Goal: Task Accomplishment & Management: Manage account settings

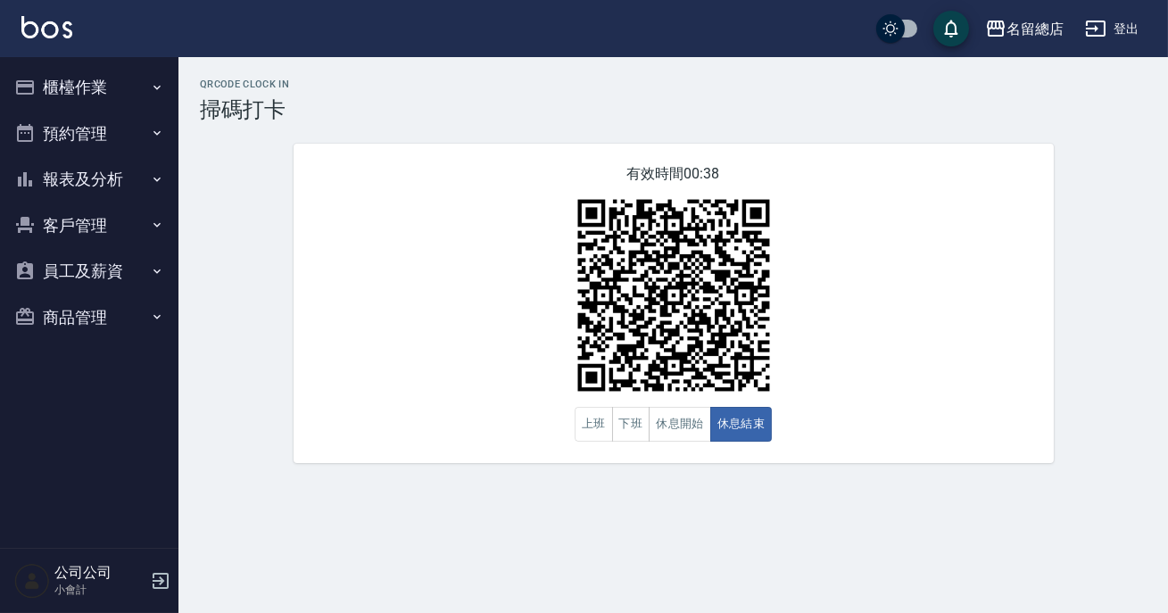
click at [106, 166] on button "報表及分析" at bounding box center [89, 179] width 164 height 46
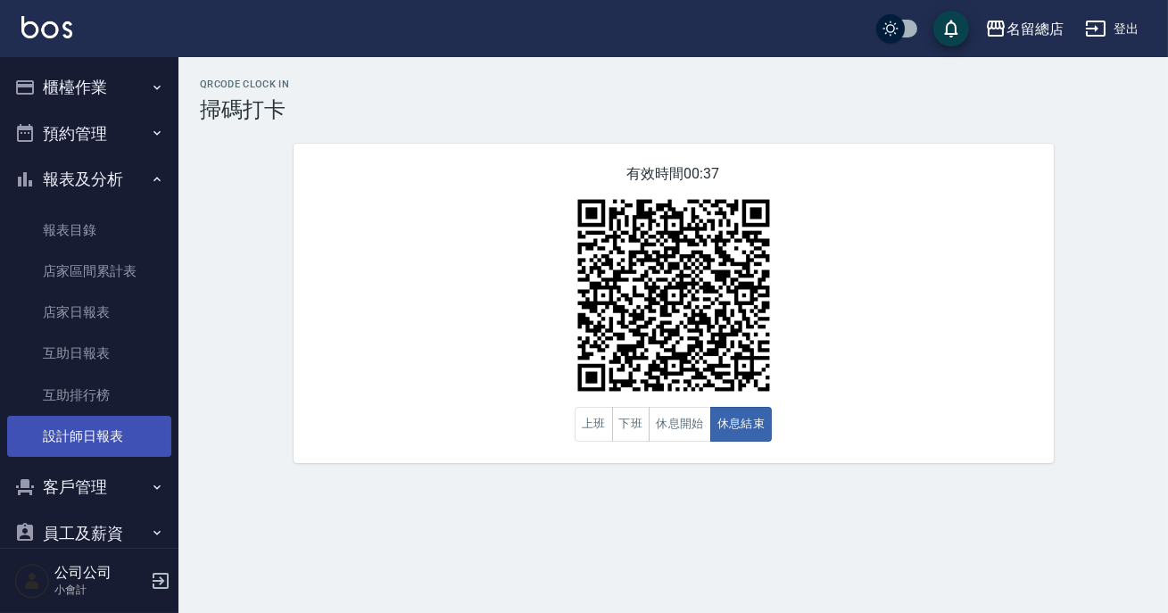
click at [118, 427] on link "設計師日報表" at bounding box center [89, 436] width 164 height 41
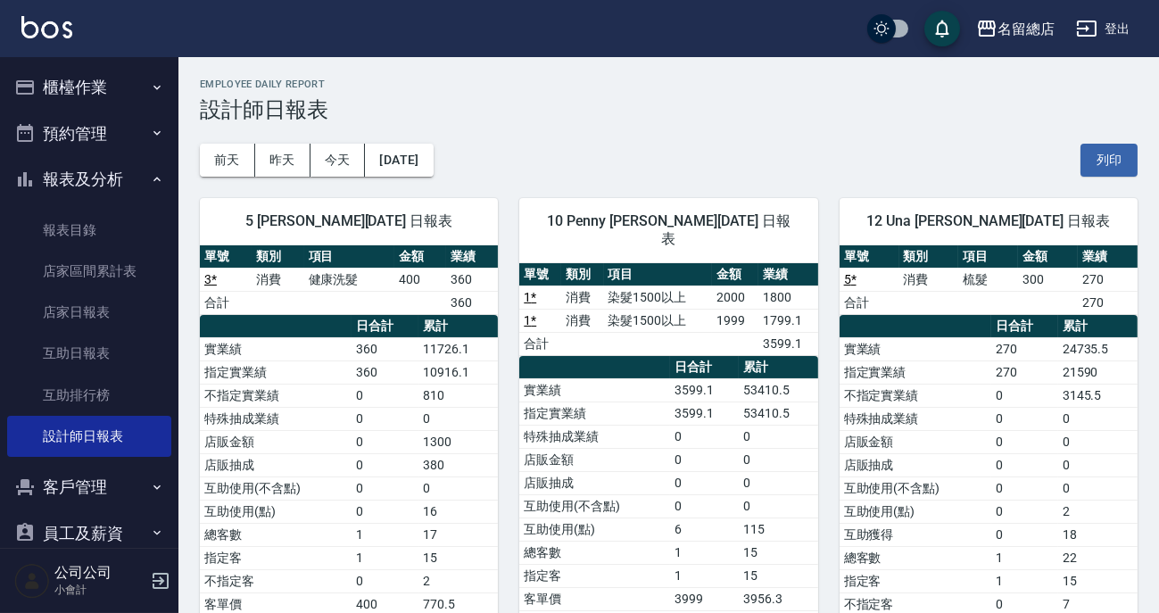
click at [71, 87] on button "櫃檯作業" at bounding box center [89, 87] width 164 height 46
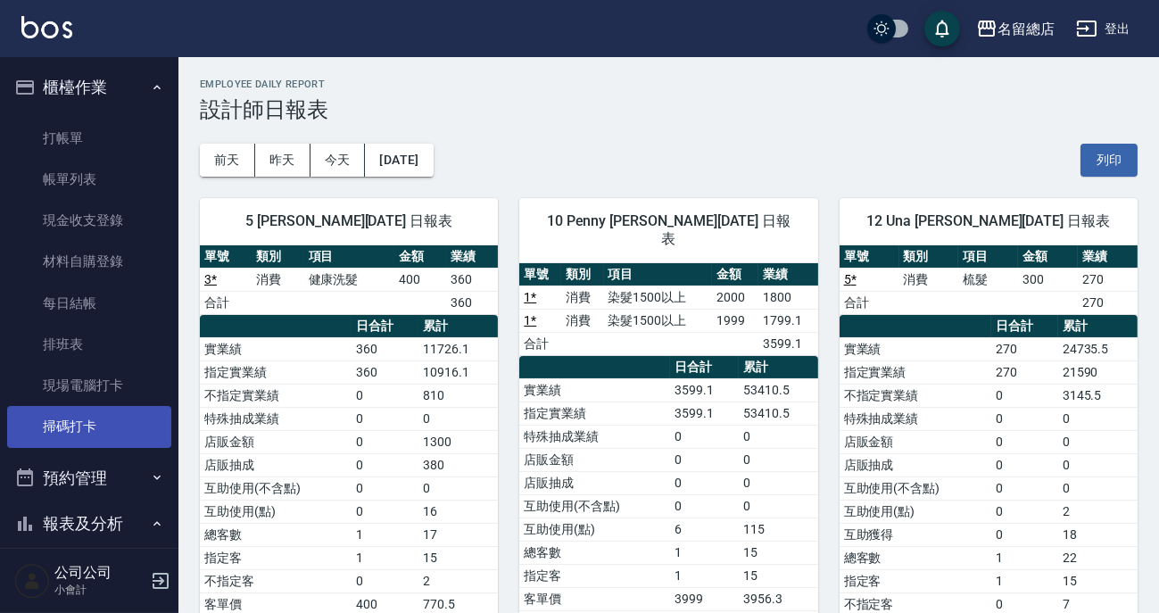
click at [109, 436] on link "掃碼打卡" at bounding box center [89, 426] width 164 height 41
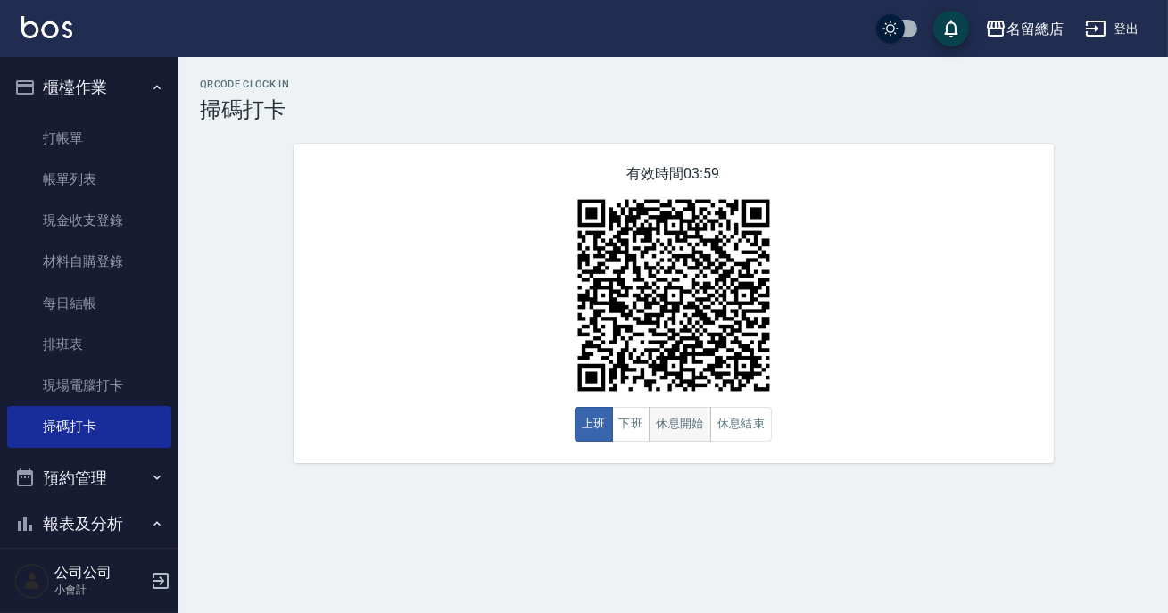
click at [668, 418] on button "休息開始" at bounding box center [680, 424] width 62 height 35
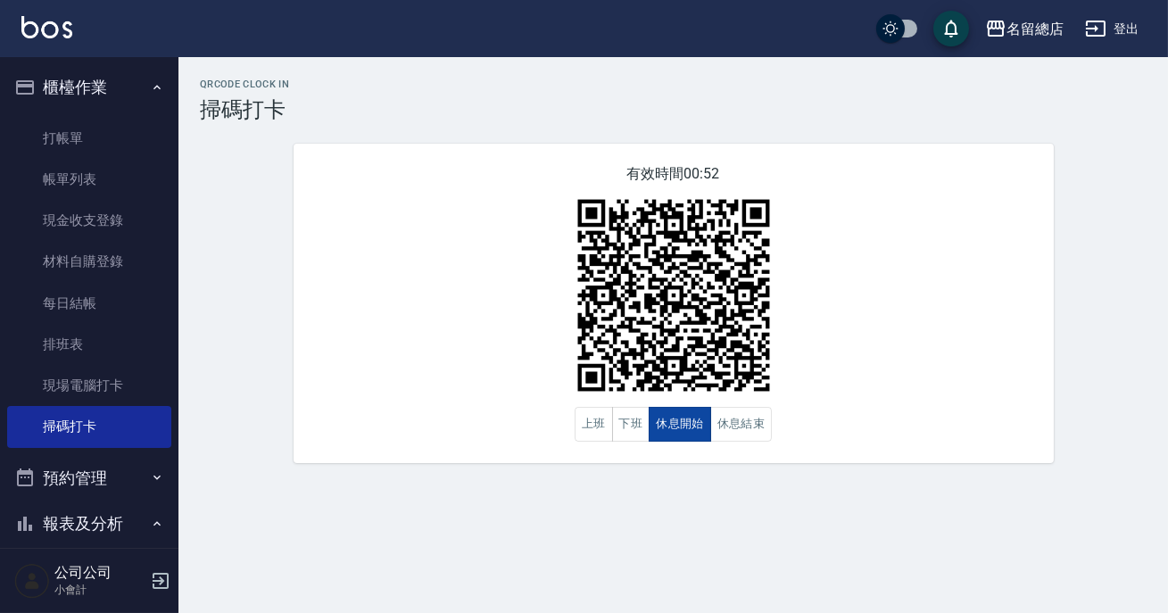
click at [671, 420] on button "休息開始" at bounding box center [680, 424] width 62 height 35
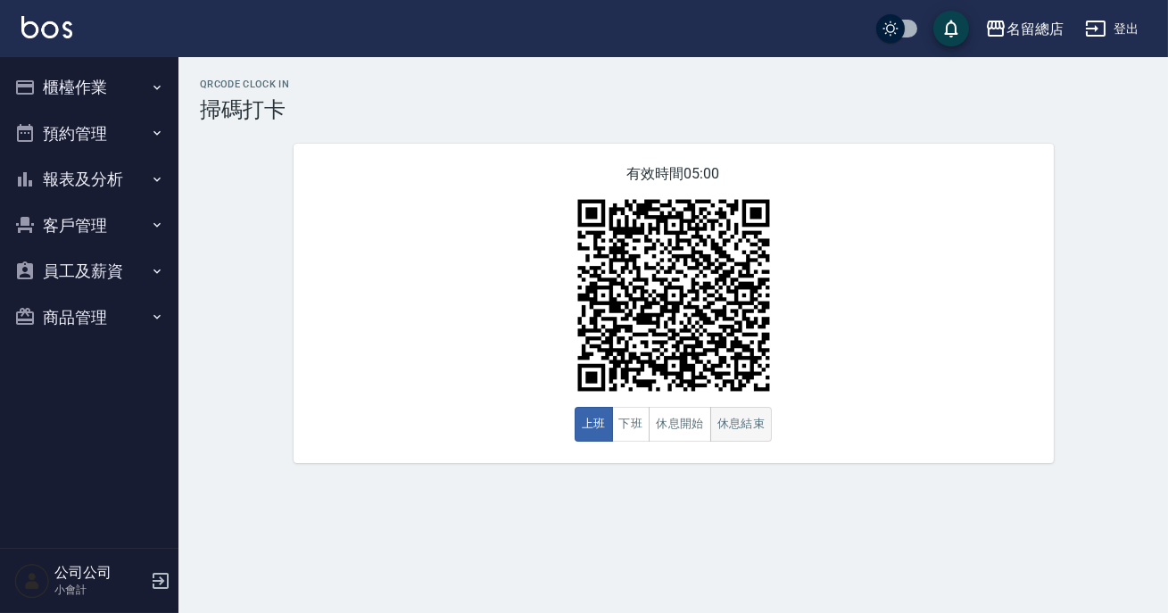
click at [710, 419] on button "休息結束" at bounding box center [741, 424] width 62 height 35
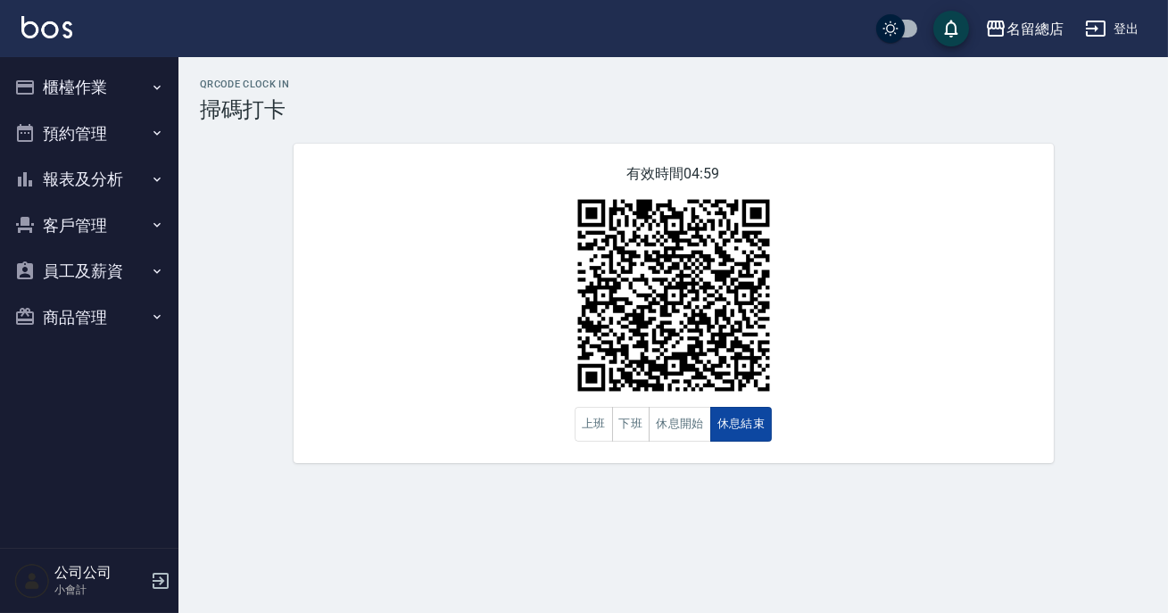
click at [710, 419] on button "休息結束" at bounding box center [741, 424] width 62 height 35
click at [679, 401] on img at bounding box center [673, 295] width 223 height 223
click at [681, 416] on button "休息開始" at bounding box center [680, 424] width 62 height 35
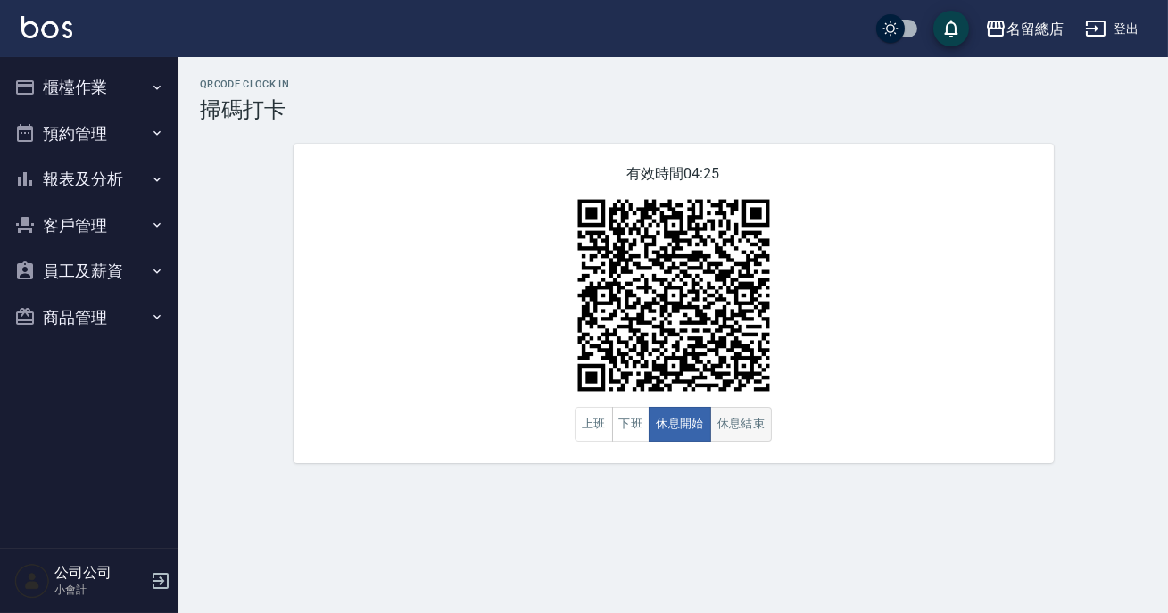
click at [762, 411] on button "休息結束" at bounding box center [741, 424] width 62 height 35
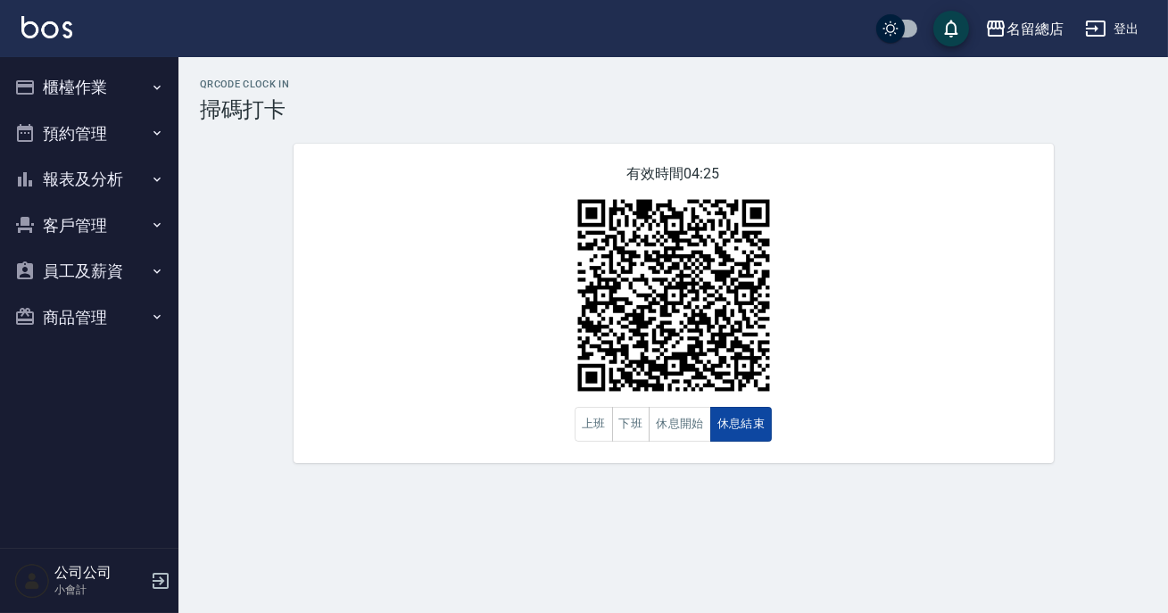
click at [759, 417] on button "休息結束" at bounding box center [741, 424] width 62 height 35
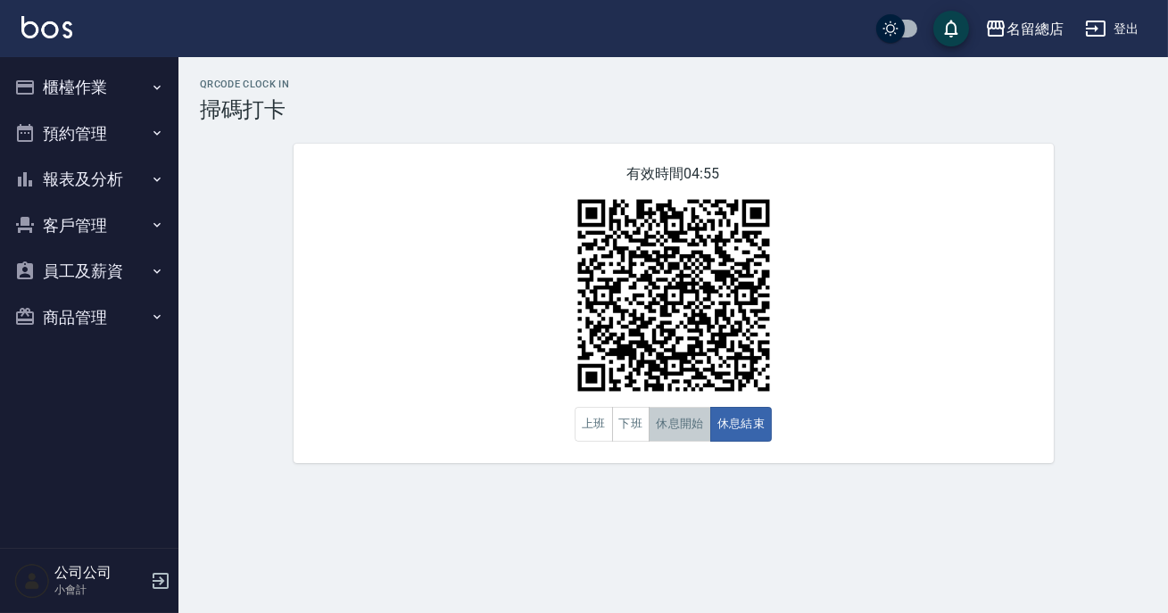
click at [700, 438] on button "休息開始" at bounding box center [680, 424] width 62 height 35
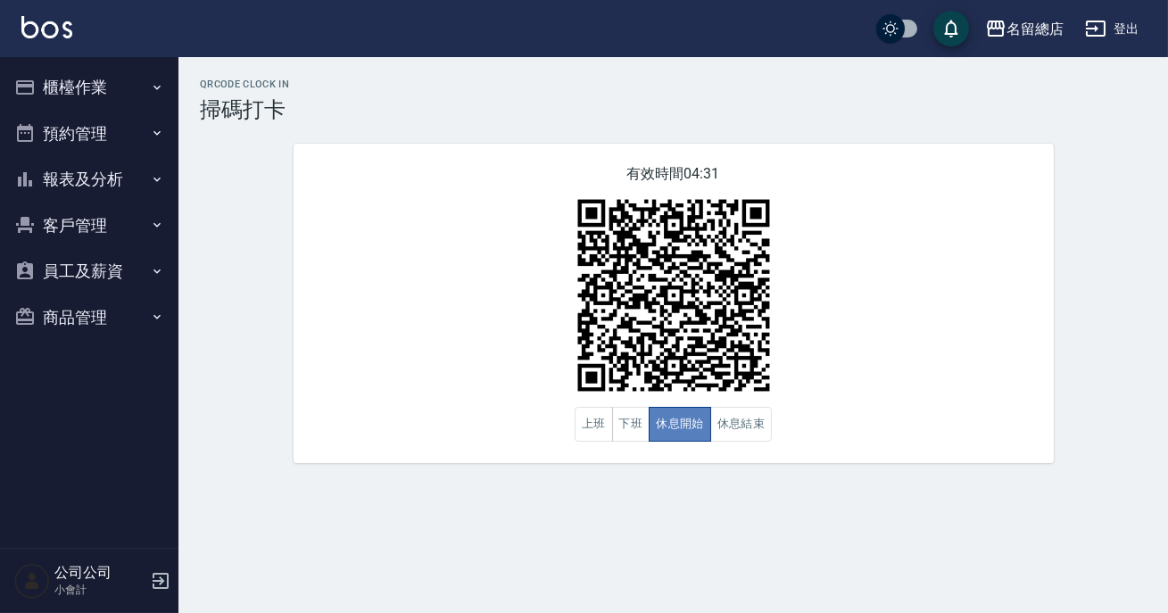
click at [700, 437] on button "休息開始" at bounding box center [680, 424] width 62 height 35
click at [630, 425] on button "下班" at bounding box center [631, 424] width 38 height 35
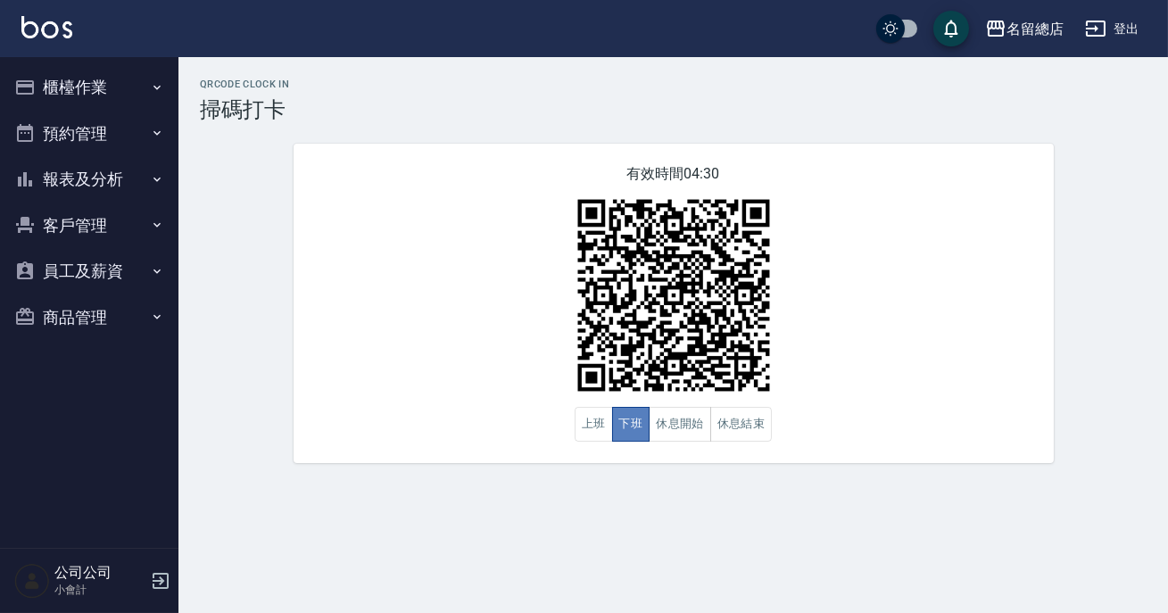
click at [630, 425] on button "下班" at bounding box center [631, 424] width 38 height 35
click at [633, 427] on button "下班" at bounding box center [631, 424] width 38 height 35
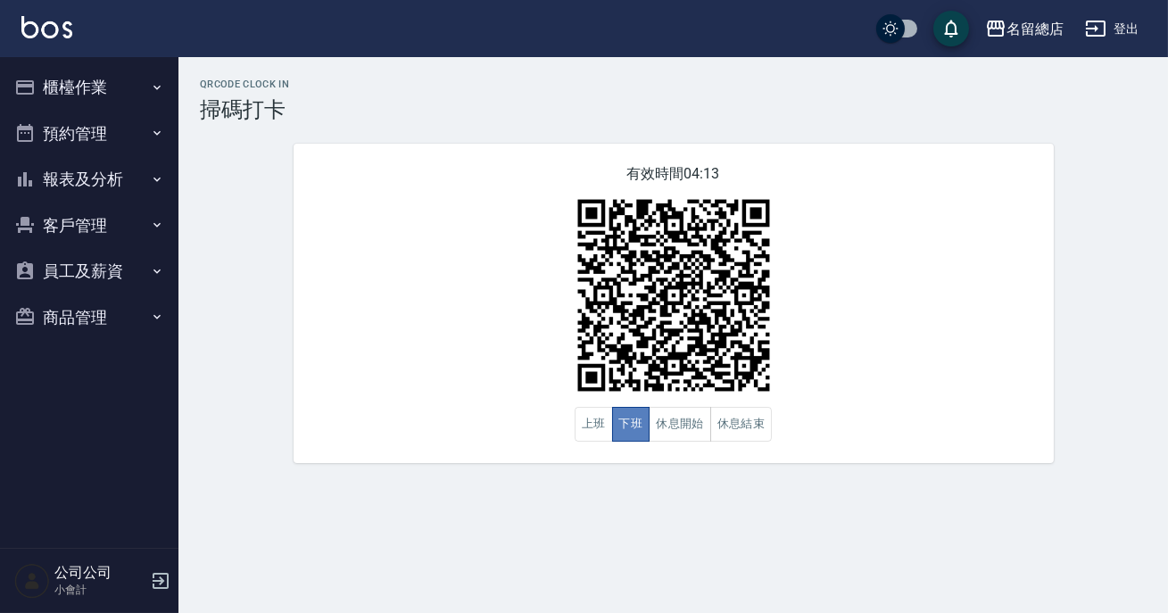
click at [624, 422] on button "下班" at bounding box center [631, 424] width 38 height 35
click at [672, 421] on button "休息開始" at bounding box center [680, 424] width 62 height 35
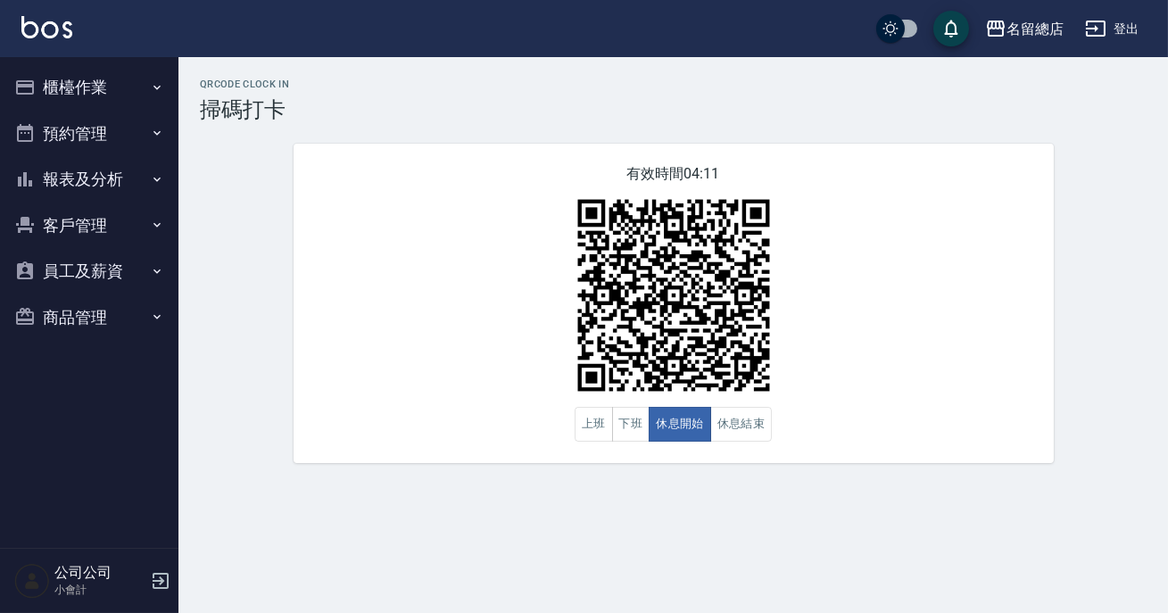
click at [867, 369] on div "有效時間 04:11 上班 下班 休息開始 休息結束" at bounding box center [674, 303] width 760 height 319
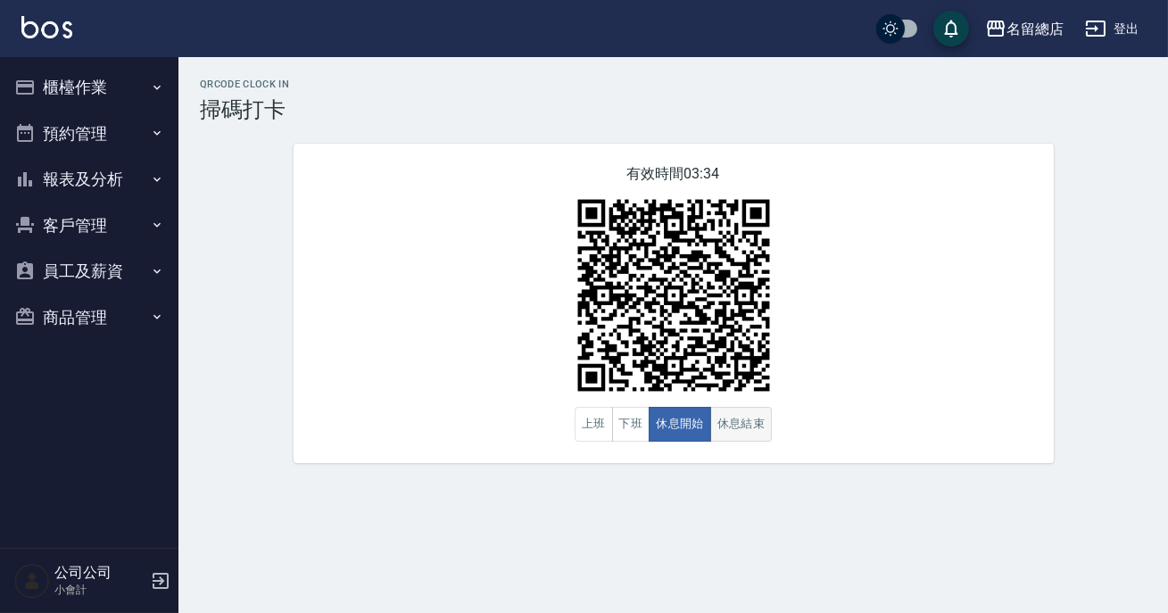
click at [722, 419] on button "休息結束" at bounding box center [741, 424] width 62 height 35
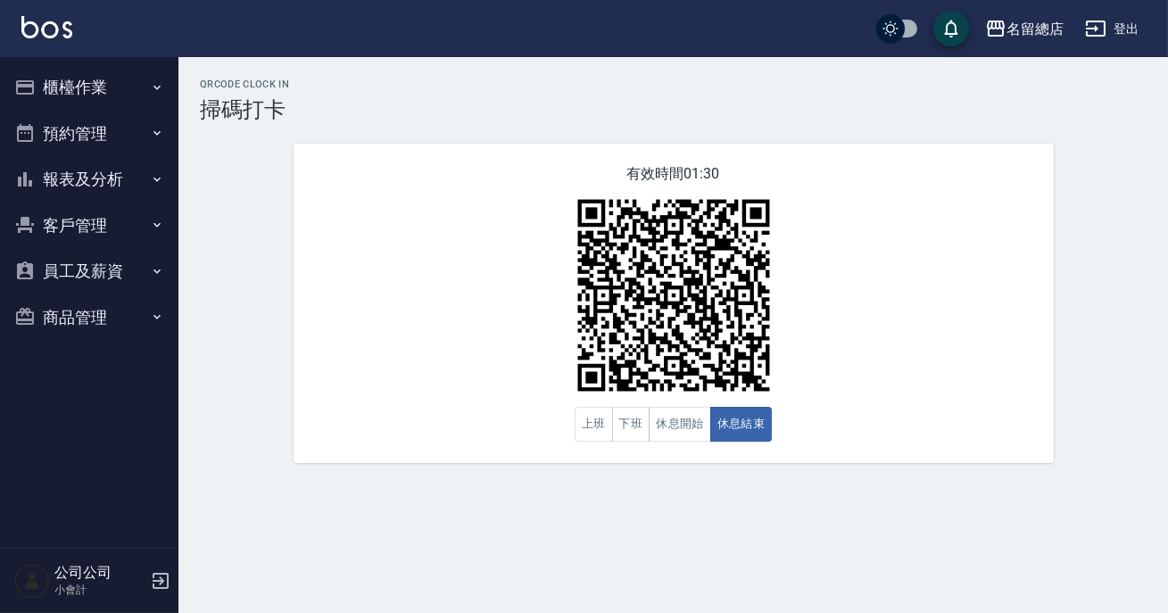
click at [568, 170] on div "有效時間 01:30 上班 下班 休息開始 休息結束" at bounding box center [674, 303] width 760 height 319
click at [682, 416] on button "休息開始" at bounding box center [680, 424] width 62 height 35
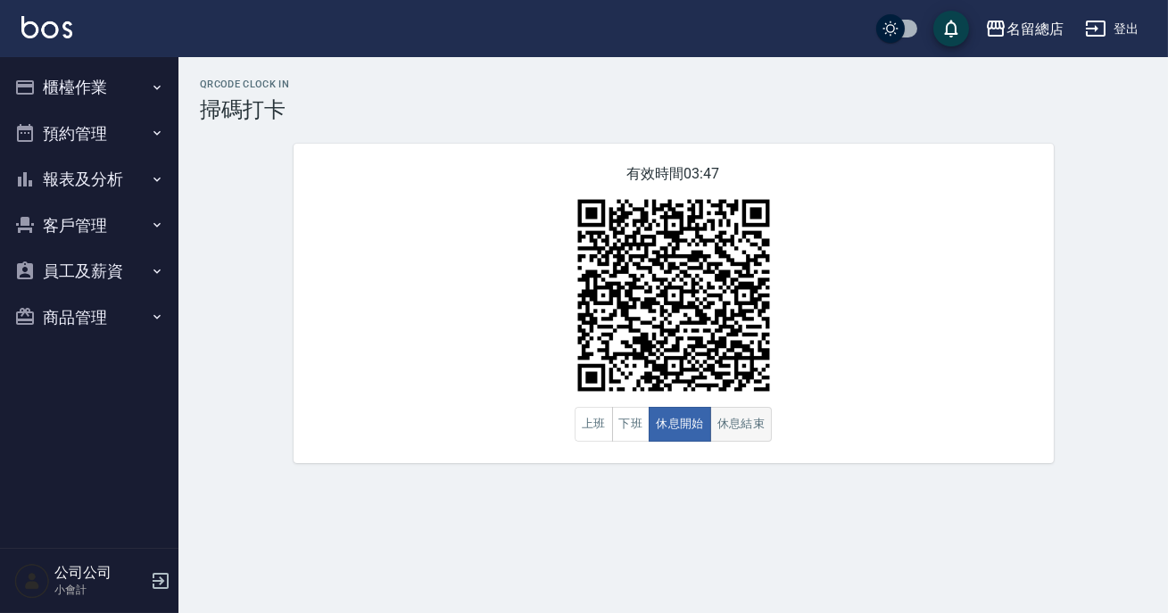
click at [750, 420] on button "休息結束" at bounding box center [741, 424] width 62 height 35
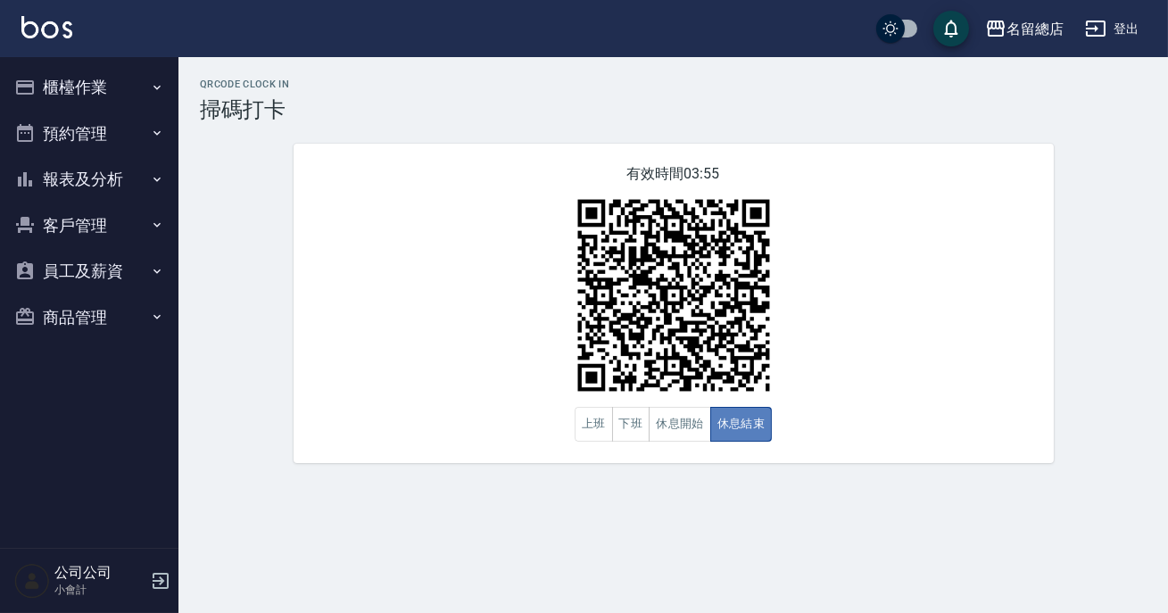
click at [728, 435] on button "休息結束" at bounding box center [741, 424] width 62 height 35
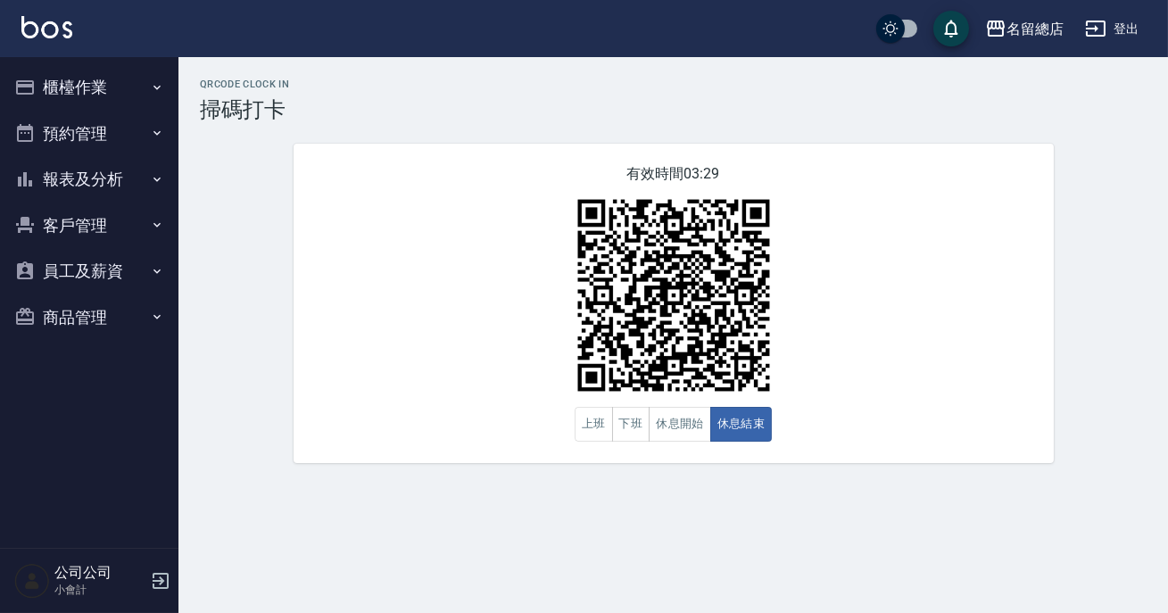
drag, startPoint x: 1167, startPoint y: 202, endPoint x: 1165, endPoint y: 217, distance: 15.4
click at [1166, 212] on div "QRcode Clock In 掃碼打卡 有效時間 03:29 上班 下班 休息開始 休息結束" at bounding box center [673, 271] width 990 height 385
click at [660, 423] on button "休息開始" at bounding box center [680, 424] width 62 height 35
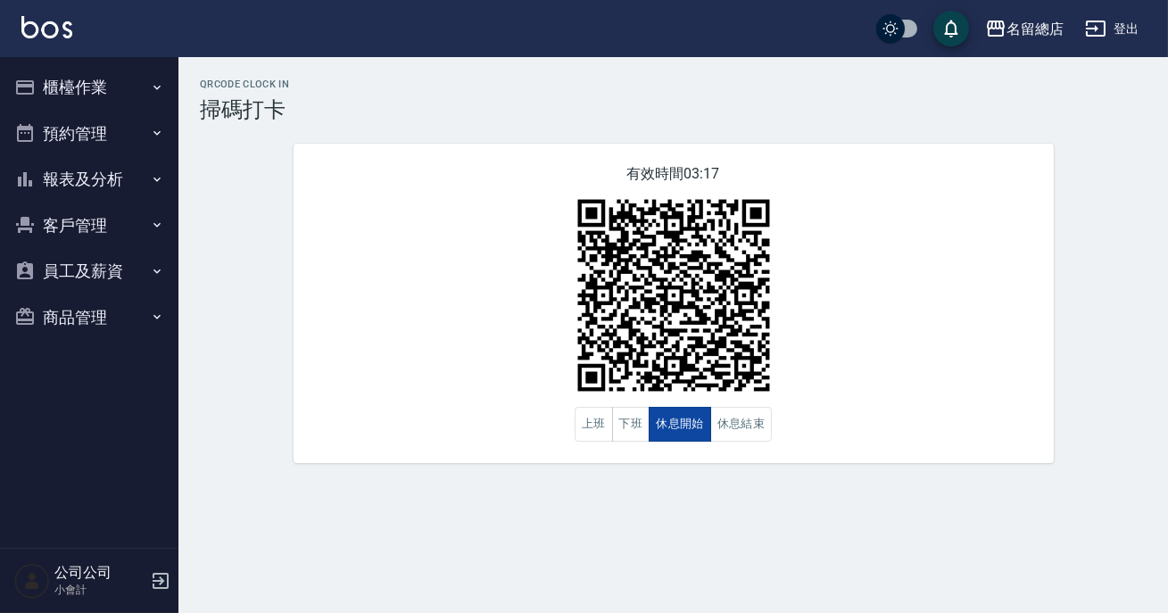
drag, startPoint x: 660, startPoint y: 423, endPoint x: 699, endPoint y: 430, distance: 39.9
click at [661, 423] on button "休息開始" at bounding box center [680, 424] width 62 height 35
click at [742, 437] on button "休息結束" at bounding box center [741, 424] width 62 height 35
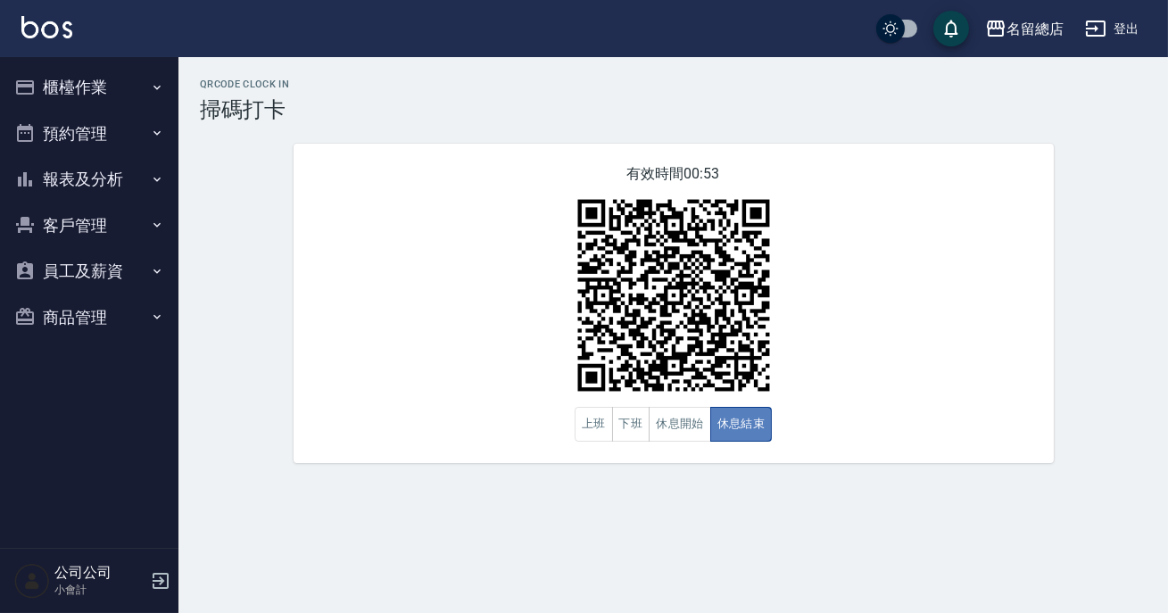
click at [742, 437] on button "休息結束" at bounding box center [741, 424] width 62 height 35
click at [699, 419] on button "休息開始" at bounding box center [680, 424] width 62 height 35
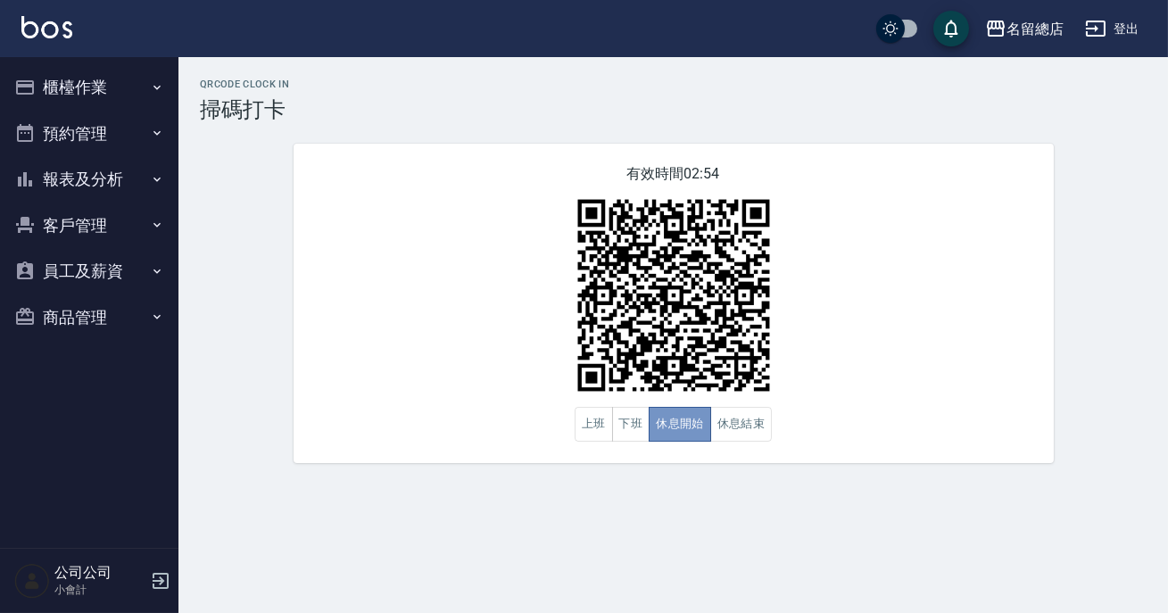
drag, startPoint x: 700, startPoint y: 419, endPoint x: 491, endPoint y: 379, distance: 212.5
click at [495, 383] on div "有效時間 02:54 上班 下班 休息開始 休息結束" at bounding box center [674, 303] width 760 height 319
click at [619, 414] on button "下班" at bounding box center [631, 424] width 38 height 35
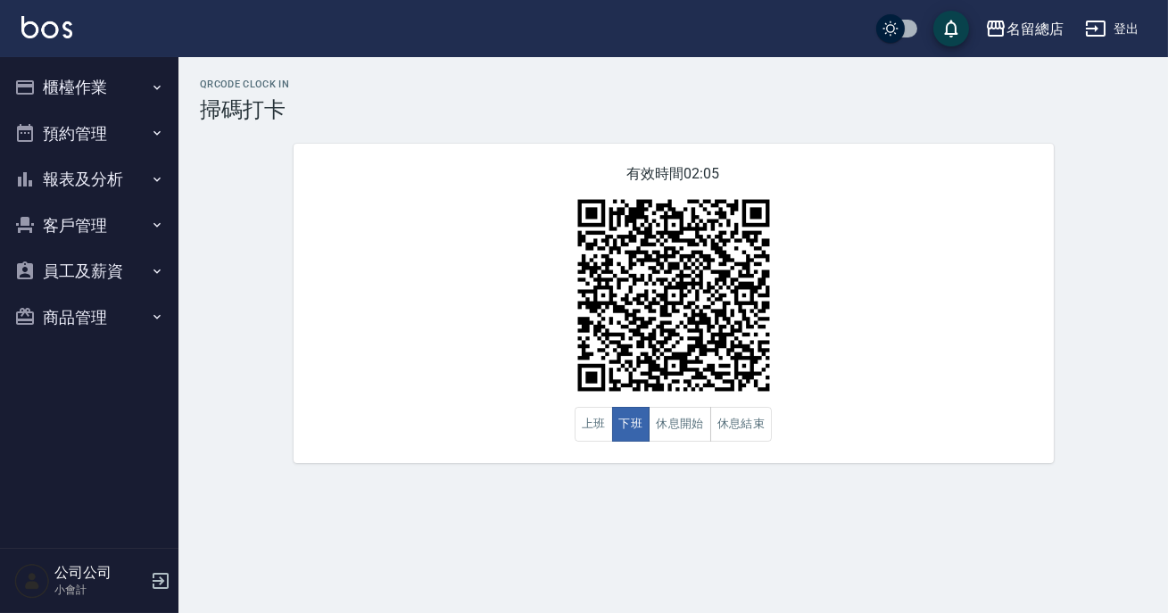
click at [969, 383] on div "有效時間 02:05 上班 下班 休息開始 休息結束" at bounding box center [674, 303] width 760 height 319
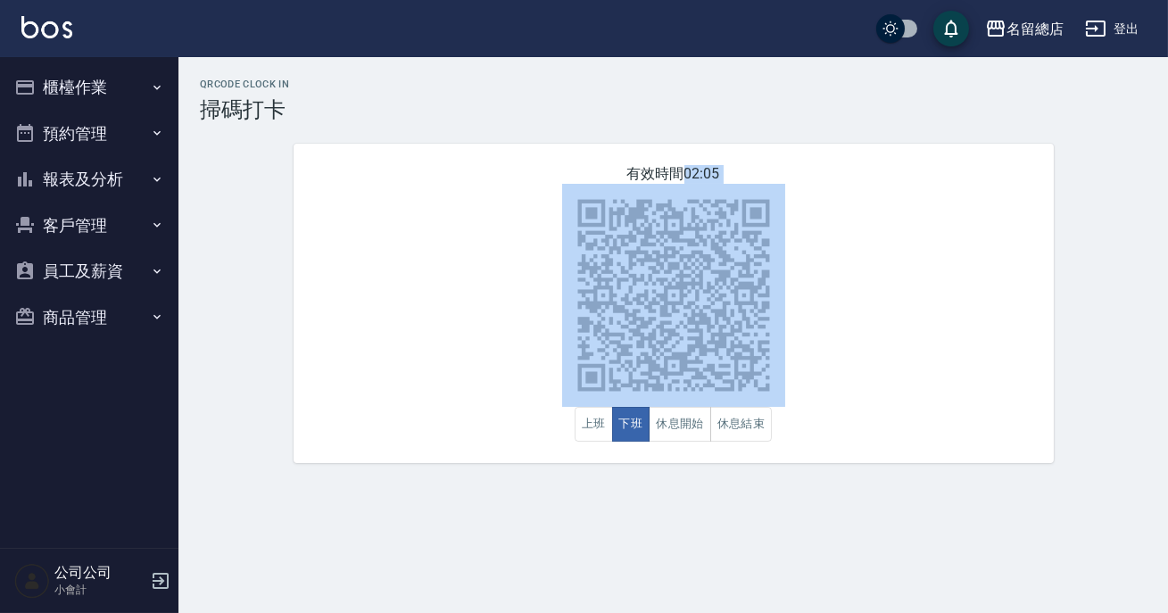
drag, startPoint x: 0, startPoint y: 644, endPoint x: 271, endPoint y: 644, distance: 271.3
click at [271, 612] on html "名留總店 登出 櫃檯作業 打帳單 帳單列表 現金收支登錄 材料自購登錄 每日結帳 排班表 現場電腦打卡 掃碼打卡 預約管理 預約管理 單日預約紀錄 單週預約紀…" at bounding box center [584, 306] width 1168 height 613
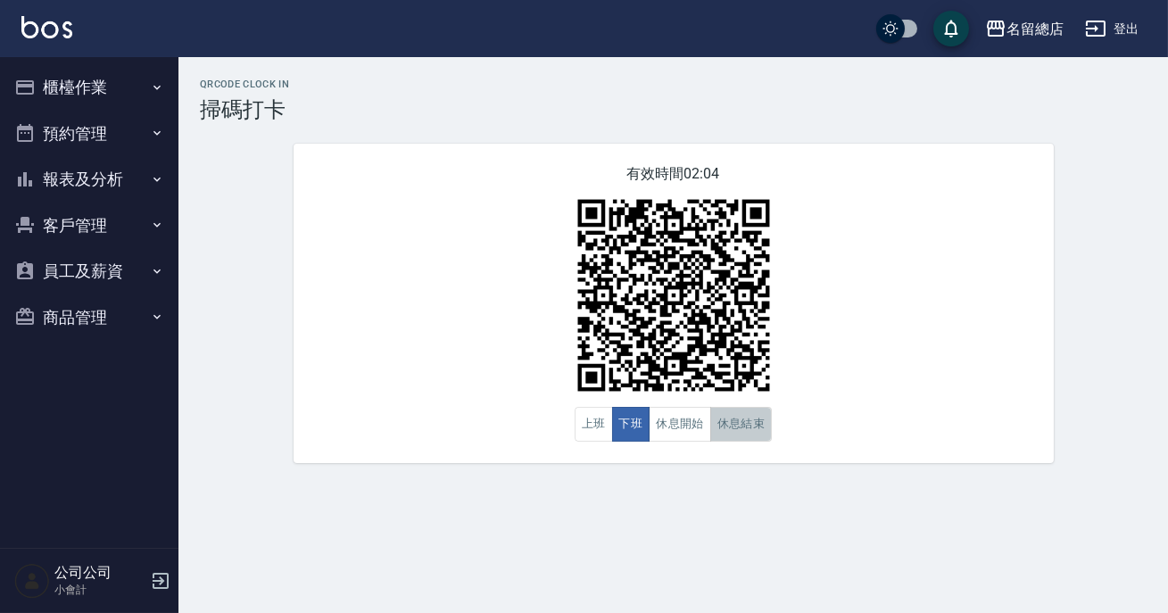
click at [748, 419] on button "休息結束" at bounding box center [741, 424] width 62 height 35
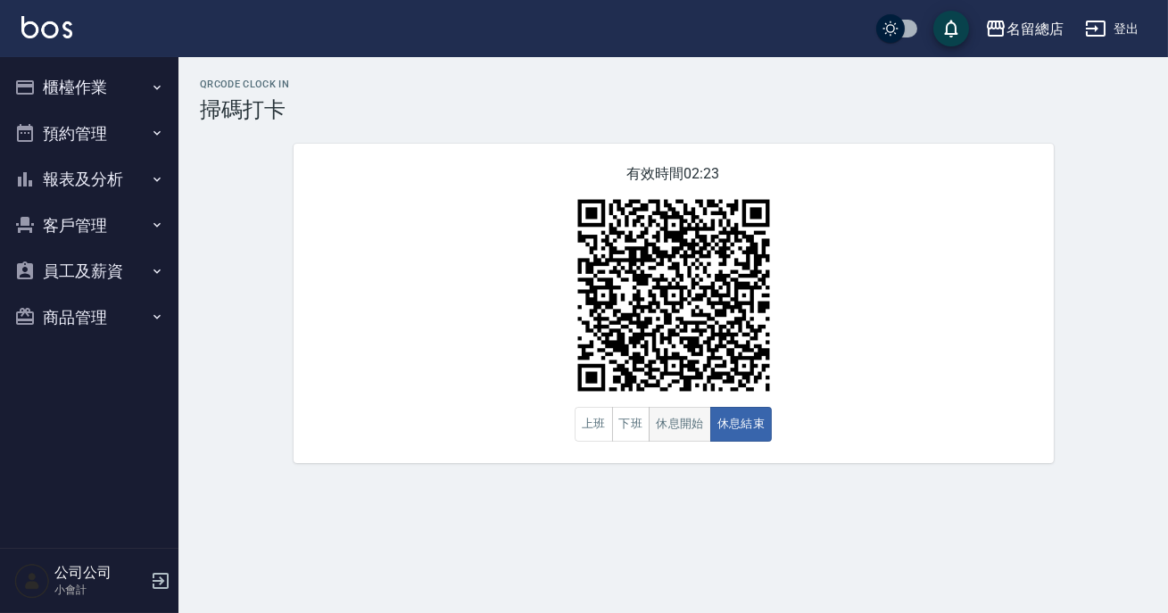
click at [674, 432] on button "休息開始" at bounding box center [680, 424] width 62 height 35
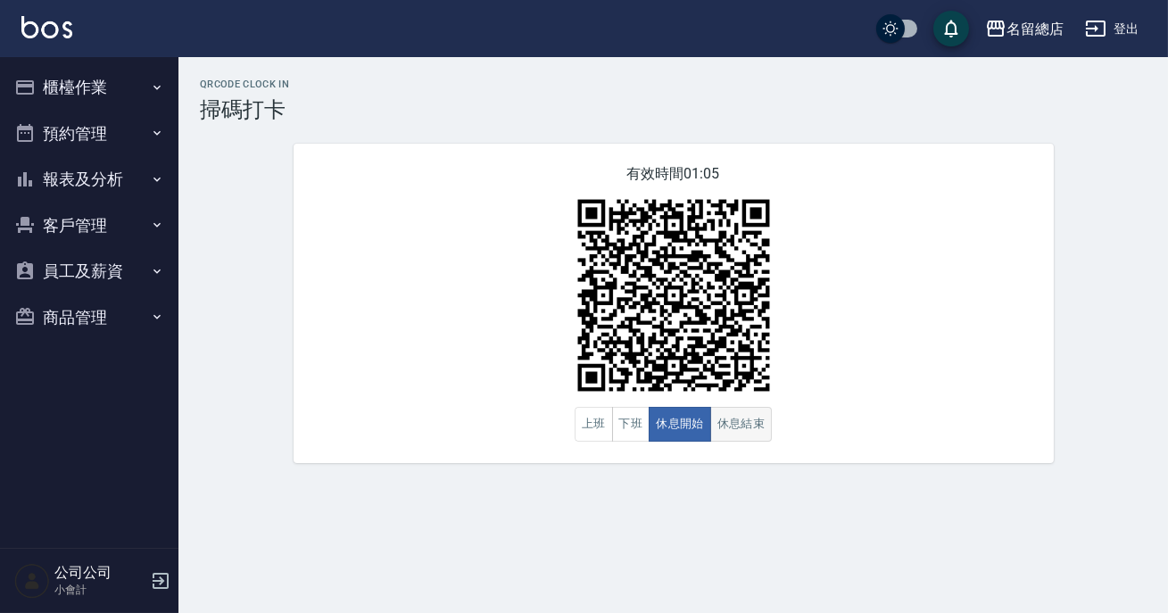
click at [740, 437] on button "休息結束" at bounding box center [741, 424] width 62 height 35
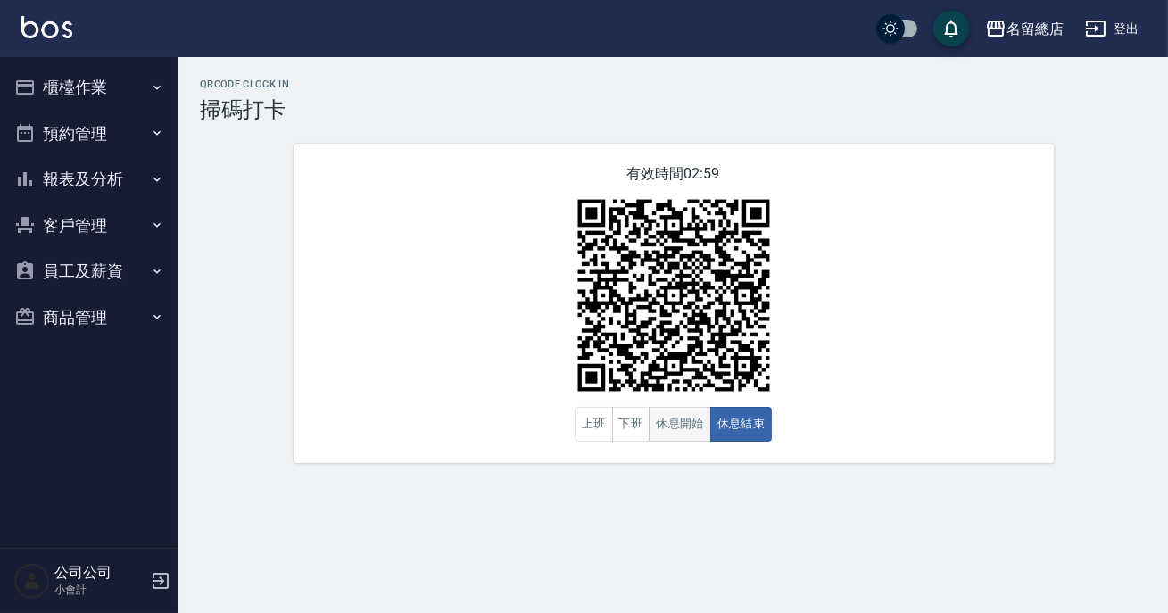
click at [653, 421] on button "休息開始" at bounding box center [680, 424] width 62 height 35
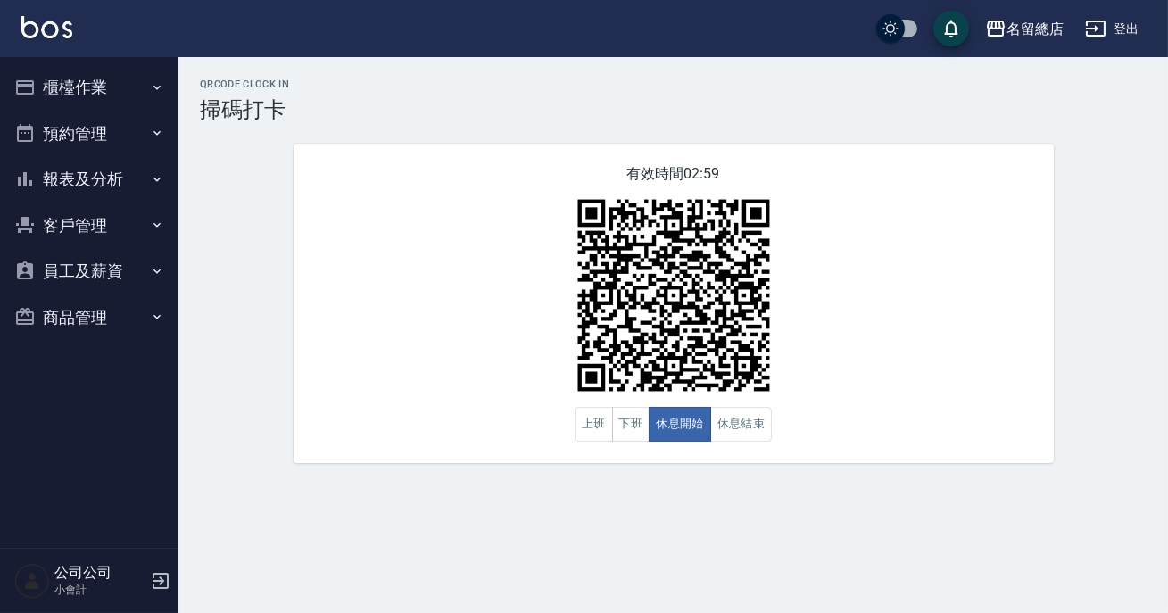
click at [866, 349] on div "有效時間 02:59 上班 下班 休息開始 休息結束" at bounding box center [674, 303] width 760 height 319
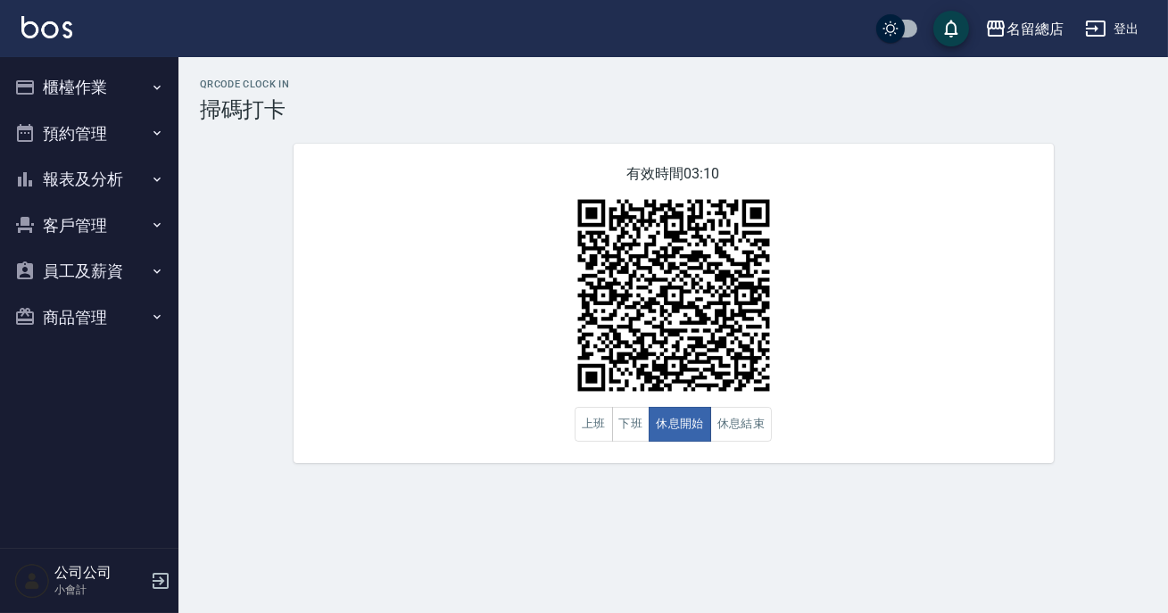
drag, startPoint x: 867, startPoint y: 349, endPoint x: 867, endPoint y: 378, distance: 28.6
click at [867, 378] on div "有效時間 03:10 上班 下班 休息開始 休息結束" at bounding box center [674, 303] width 760 height 319
click at [1133, 245] on div "QRcode Clock In 掃碼打卡 有效時間 03:08 上班 下班 休息開始 休息結束" at bounding box center [673, 271] width 990 height 385
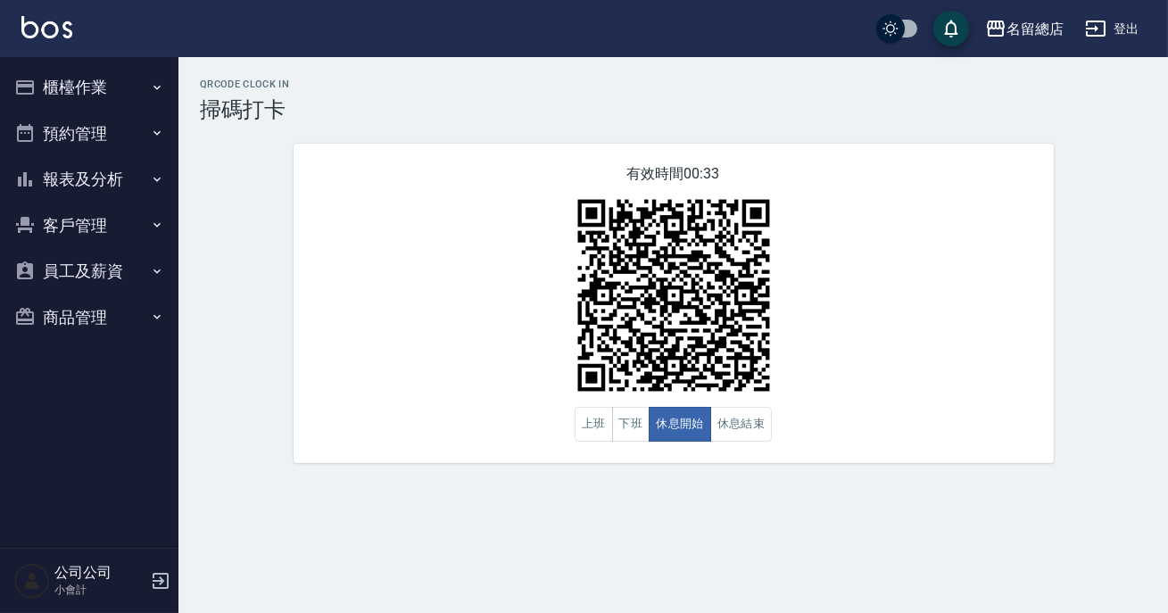
click at [991, 294] on div "有效時間 00:33 上班 下班 休息開始 休息結束" at bounding box center [674, 303] width 760 height 319
click at [742, 435] on button "休息結束" at bounding box center [741, 424] width 62 height 35
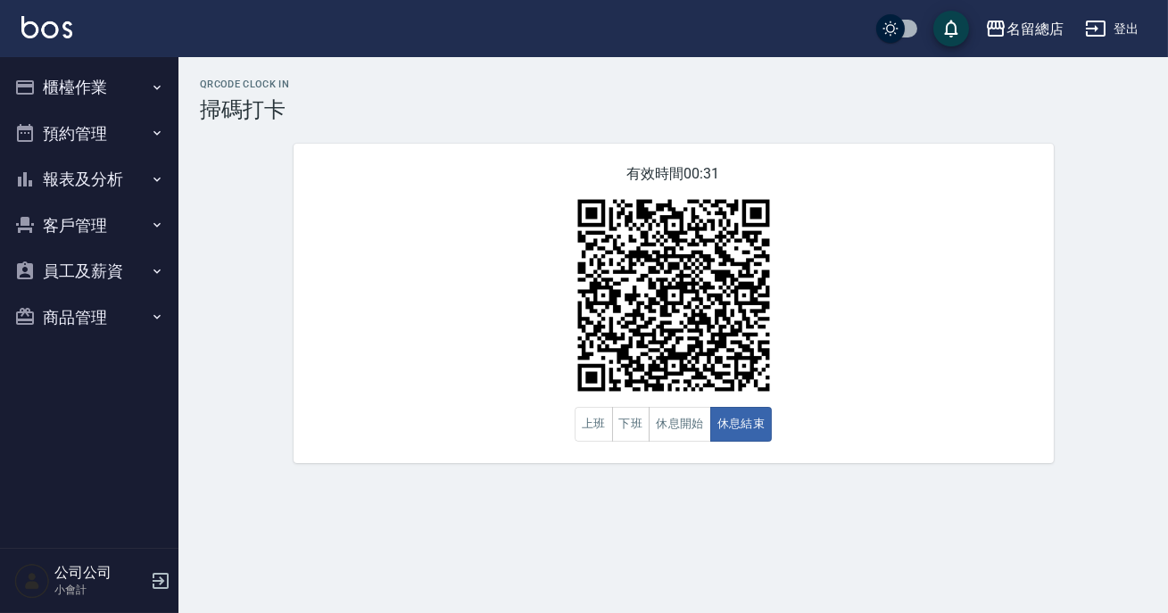
drag, startPoint x: 892, startPoint y: 377, endPoint x: 900, endPoint y: 376, distance: 9.0
click at [893, 377] on div "有效時間 00:31 上班 下班 休息開始 休息結束" at bounding box center [674, 303] width 760 height 319
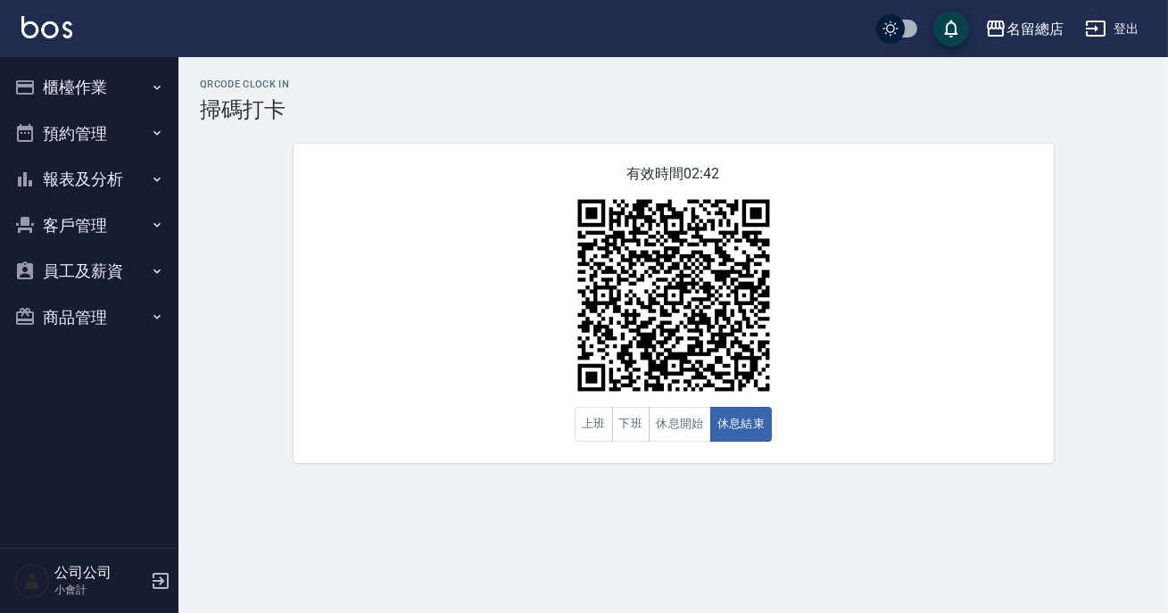
click at [930, 389] on div "有效時間 02:42 上班 下班 休息開始 休息結束" at bounding box center [674, 303] width 760 height 319
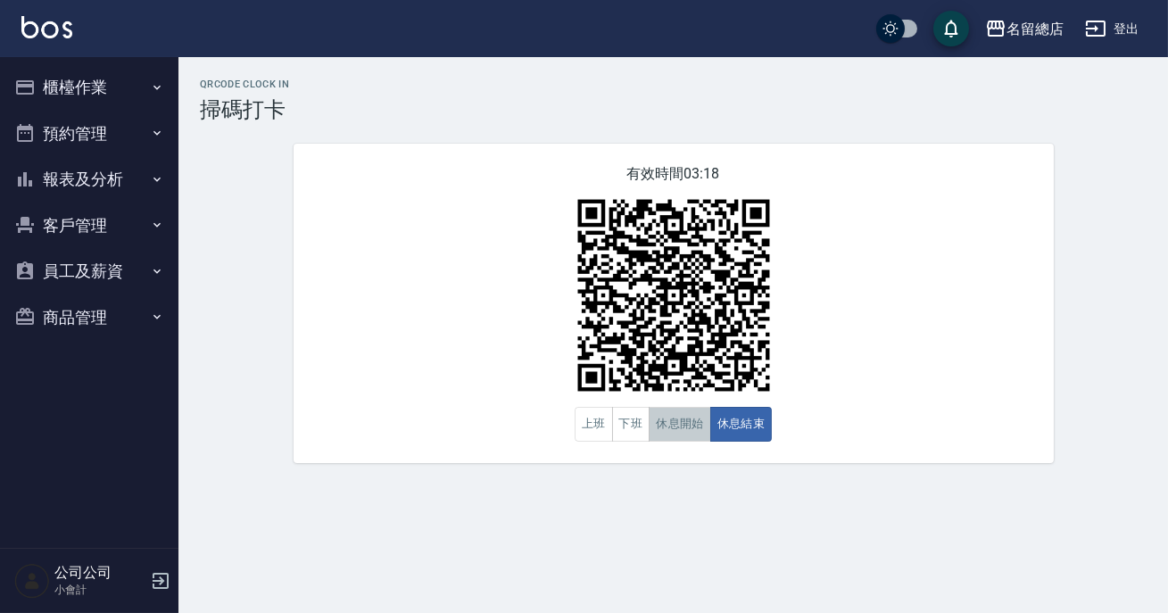
click at [689, 413] on button "休息開始" at bounding box center [680, 424] width 62 height 35
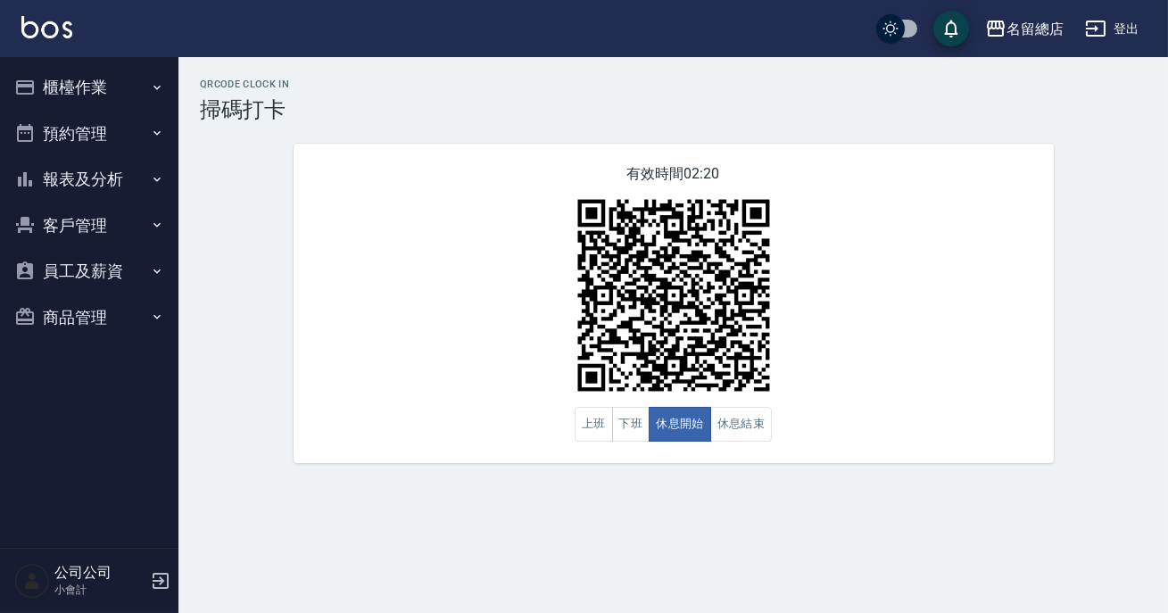
click at [735, 389] on img at bounding box center [673, 295] width 223 height 223
click at [738, 419] on button "休息結束" at bounding box center [741, 424] width 62 height 35
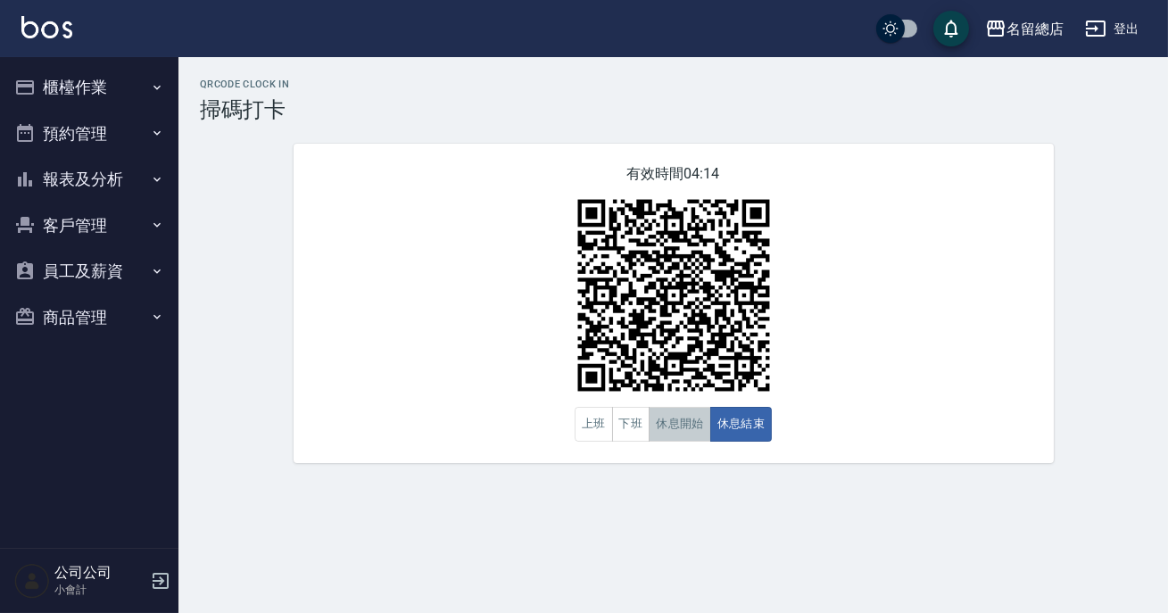
click at [693, 431] on button "休息開始" at bounding box center [680, 424] width 62 height 35
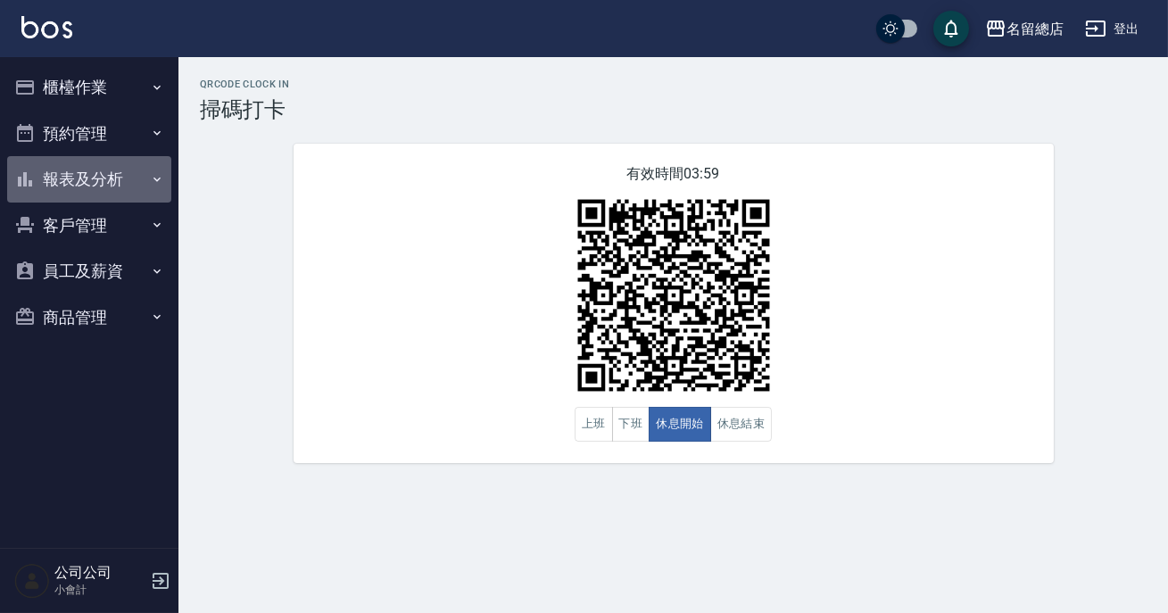
click at [129, 173] on button "報表及分析" at bounding box center [89, 179] width 164 height 46
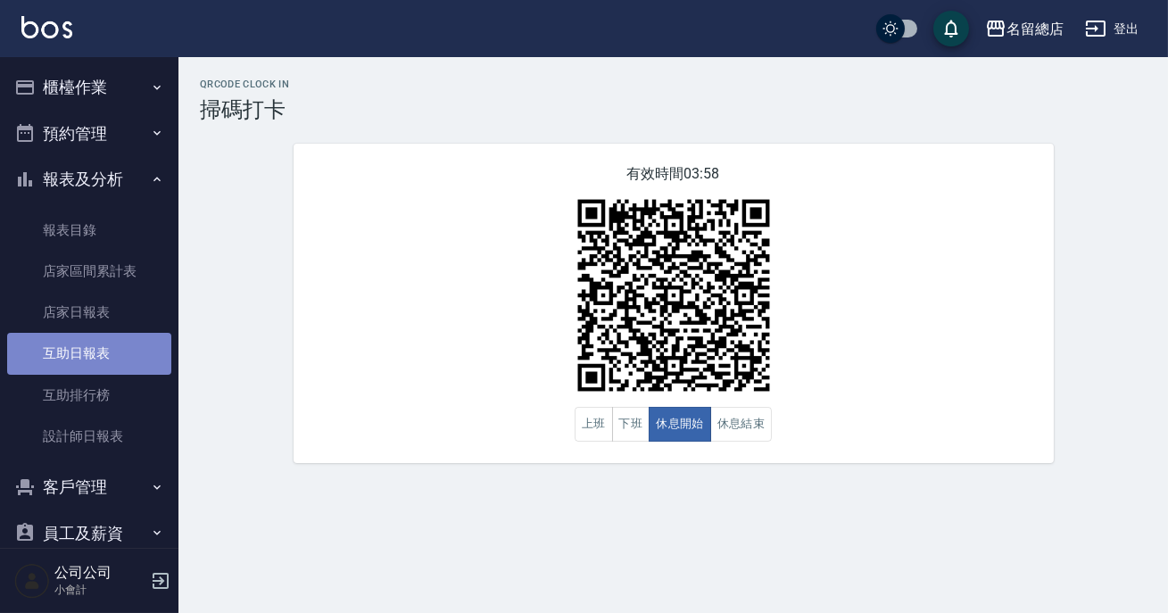
click at [120, 355] on link "互助日報表" at bounding box center [89, 353] width 164 height 41
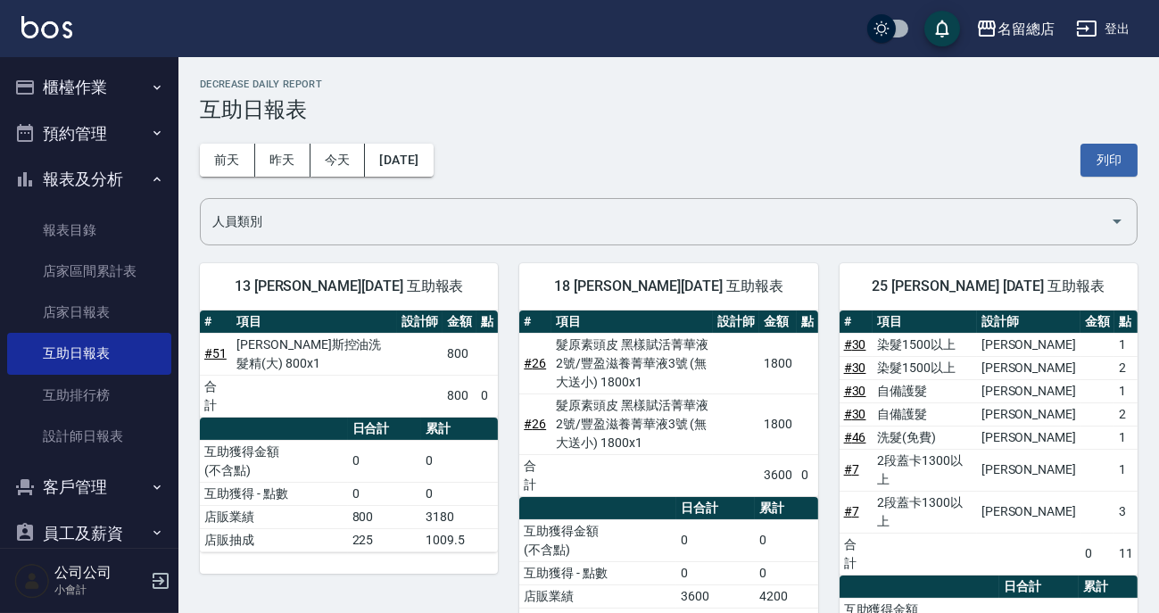
click at [112, 64] on button "櫃檯作業" at bounding box center [89, 87] width 164 height 46
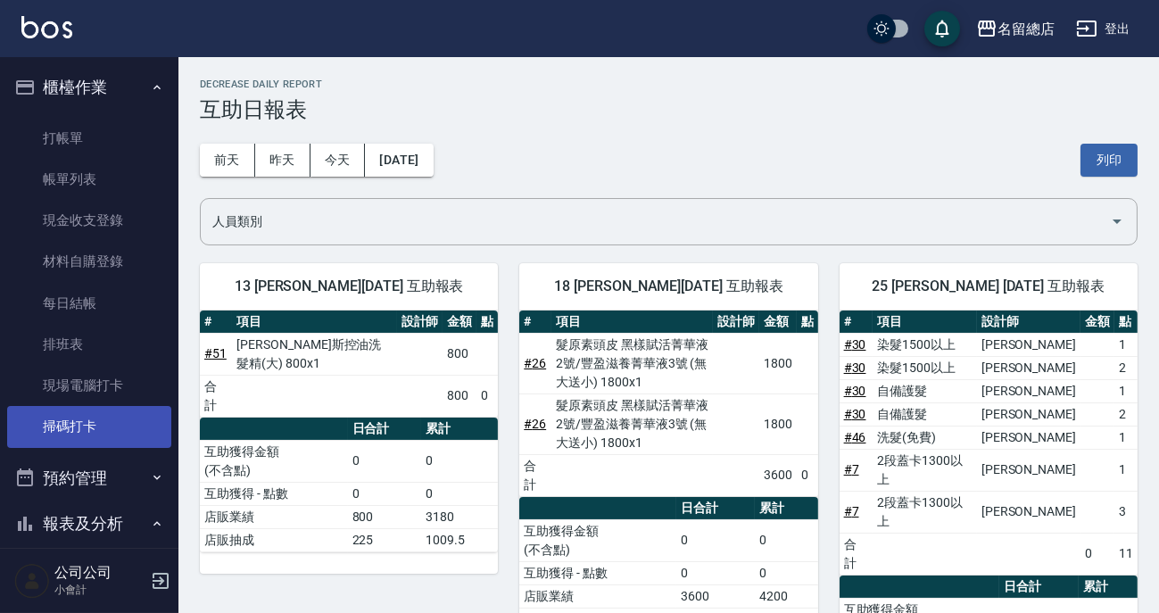
click at [93, 431] on link "掃碼打卡" at bounding box center [89, 426] width 164 height 41
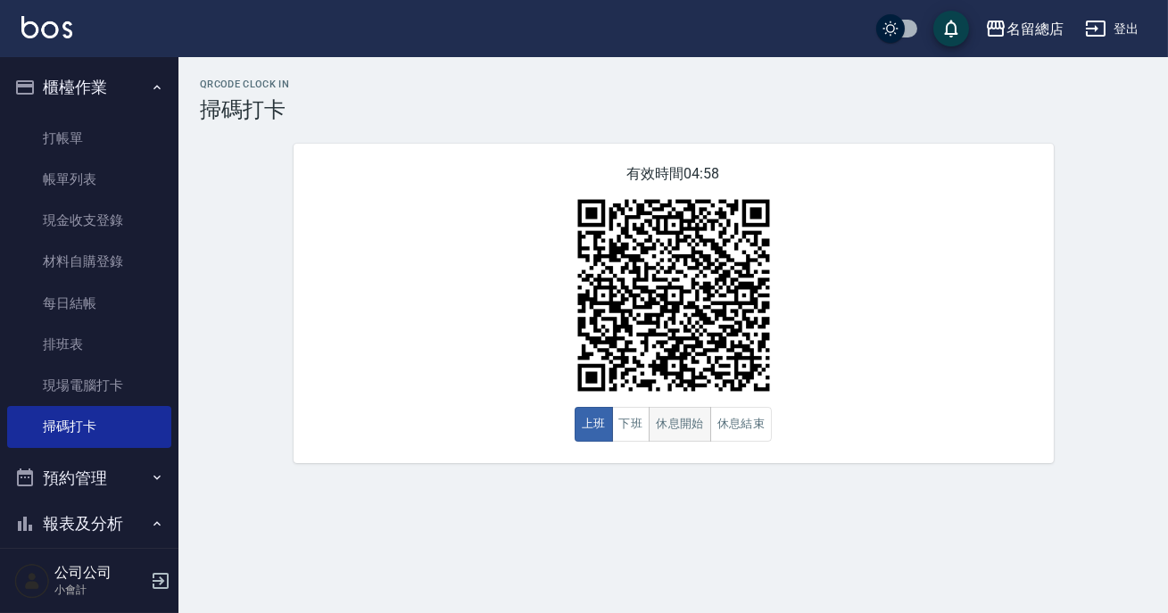
click at [688, 436] on button "休息開始" at bounding box center [680, 424] width 62 height 35
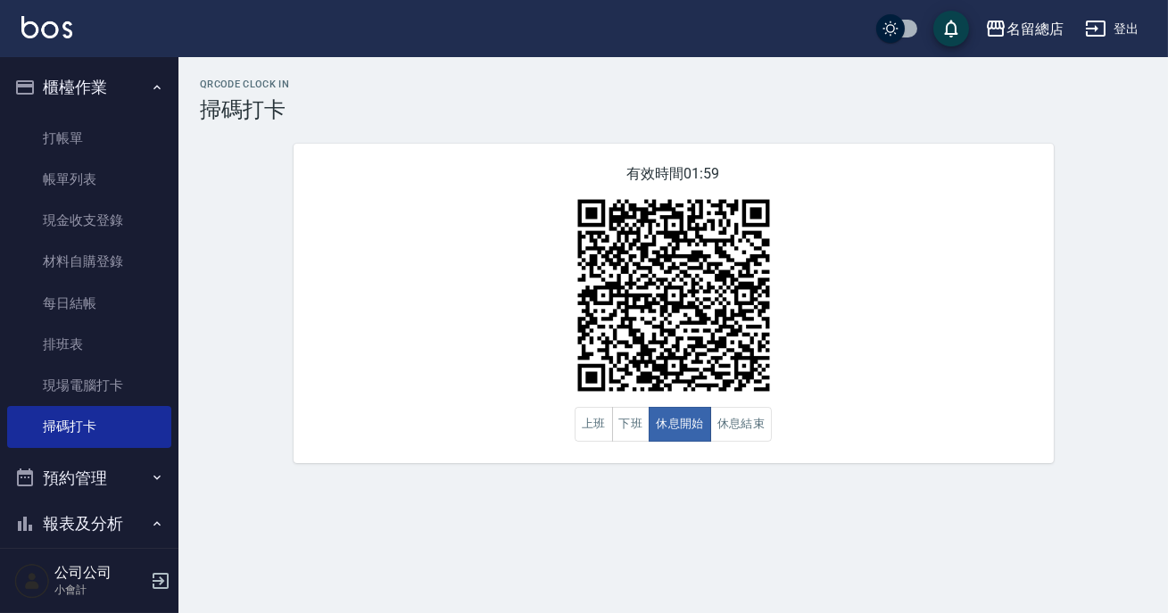
drag, startPoint x: 1074, startPoint y: 286, endPoint x: 1146, endPoint y: 314, distance: 76.9
click at [1069, 286] on div "QRcode Clock In 掃碼打卡 有效時間 01:59 上班 下班 休息開始 休息結束" at bounding box center [673, 271] width 990 height 385
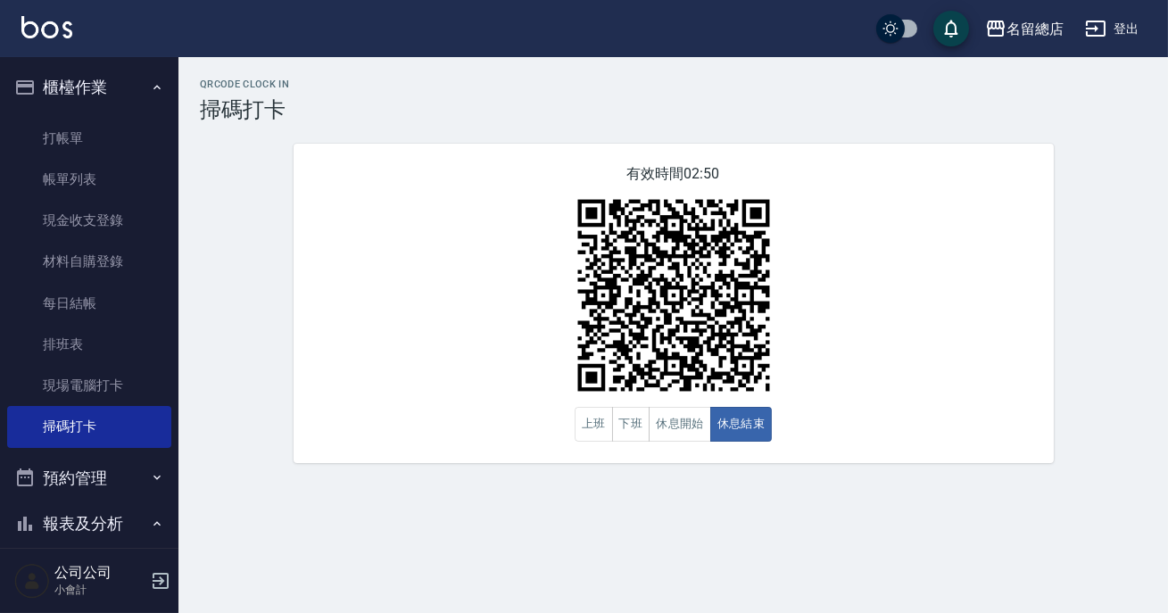
scroll to position [320, 0]
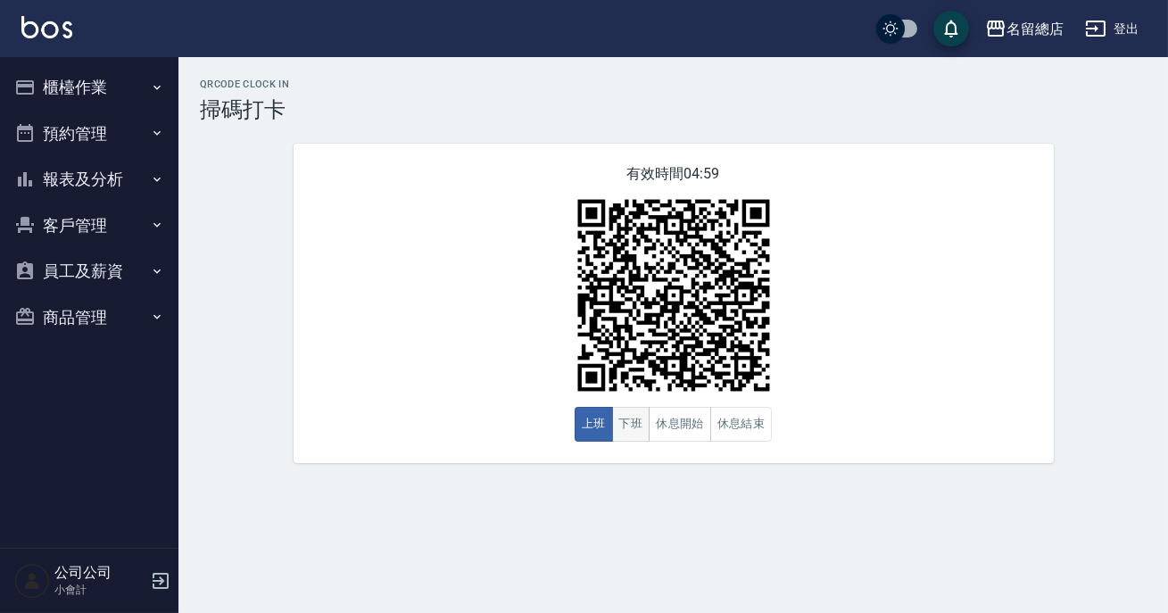
click at [630, 427] on button "下班" at bounding box center [631, 424] width 38 height 35
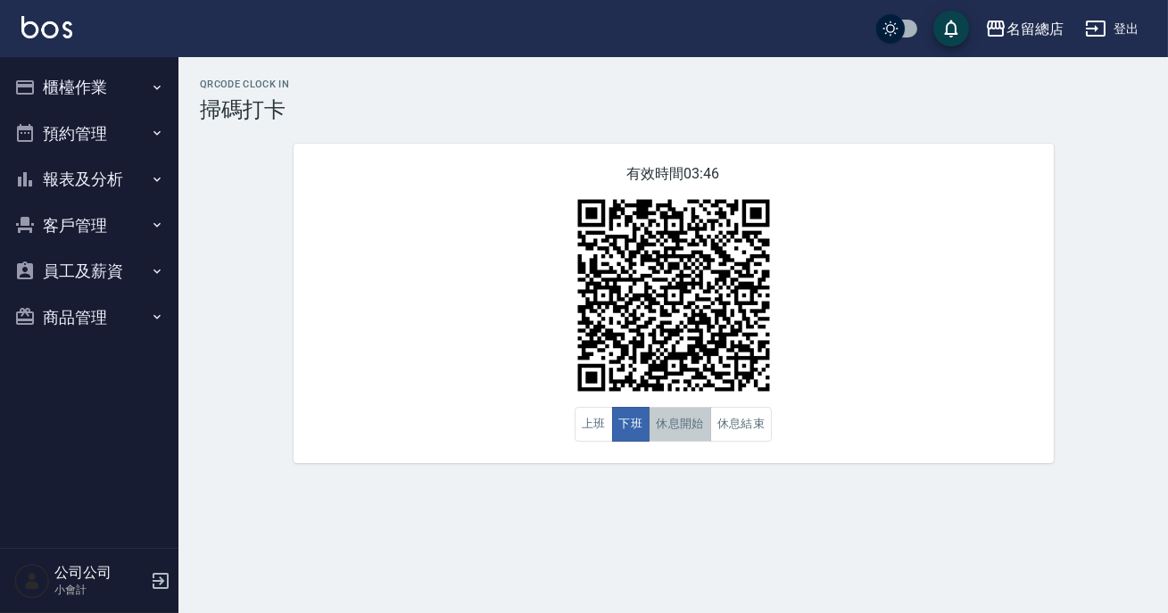
click at [693, 439] on button "休息開始" at bounding box center [680, 424] width 62 height 35
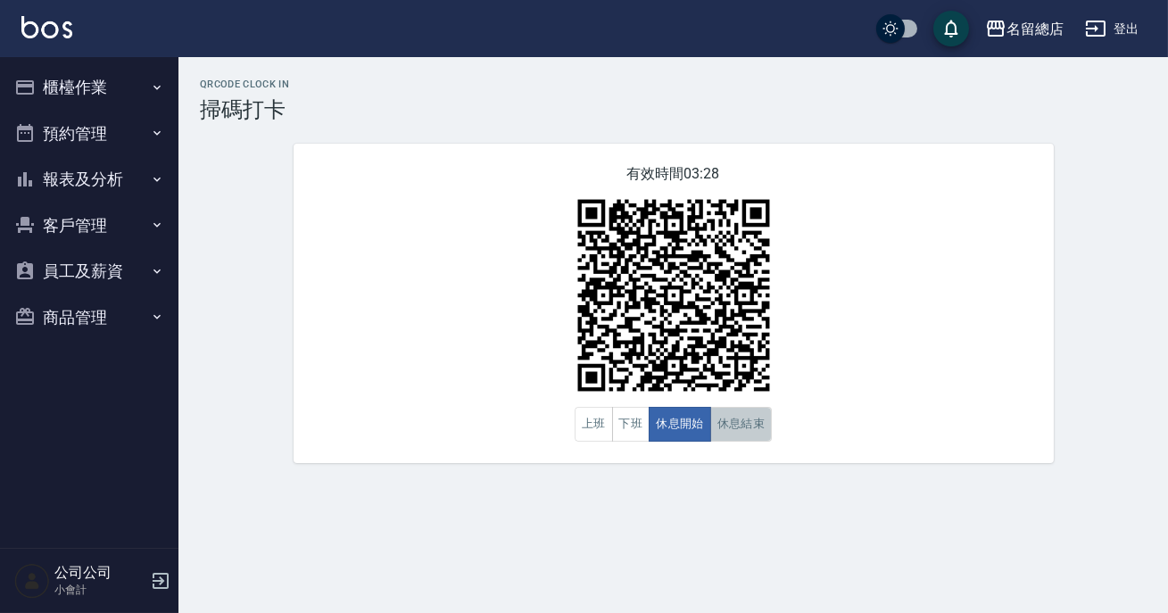
click at [738, 421] on button "休息結束" at bounding box center [741, 424] width 62 height 35
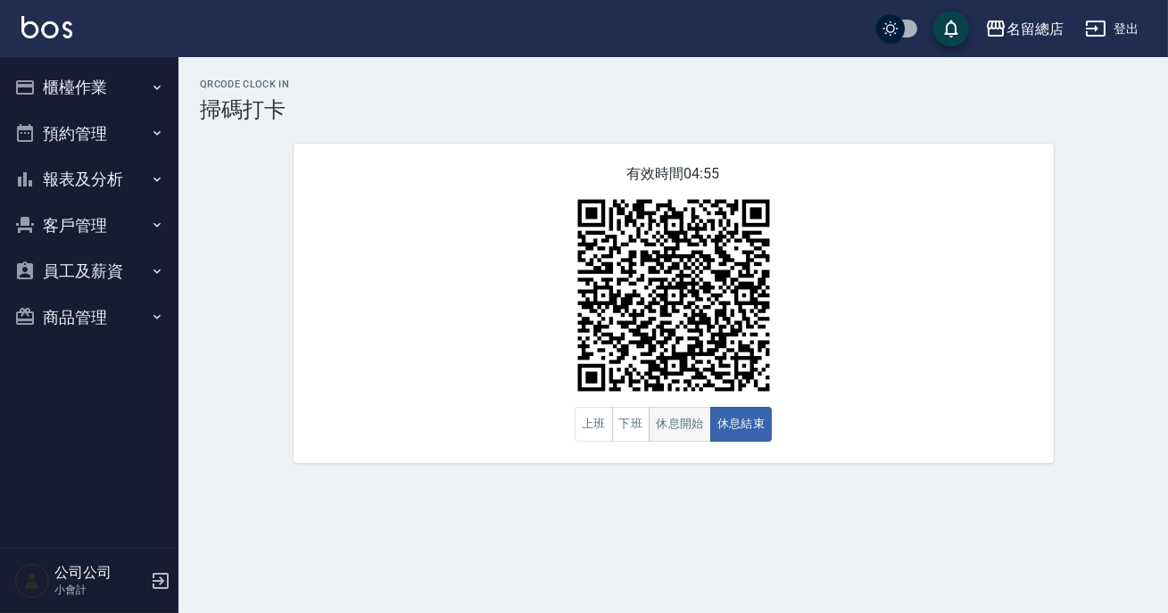
click at [664, 429] on button "休息開始" at bounding box center [680, 424] width 62 height 35
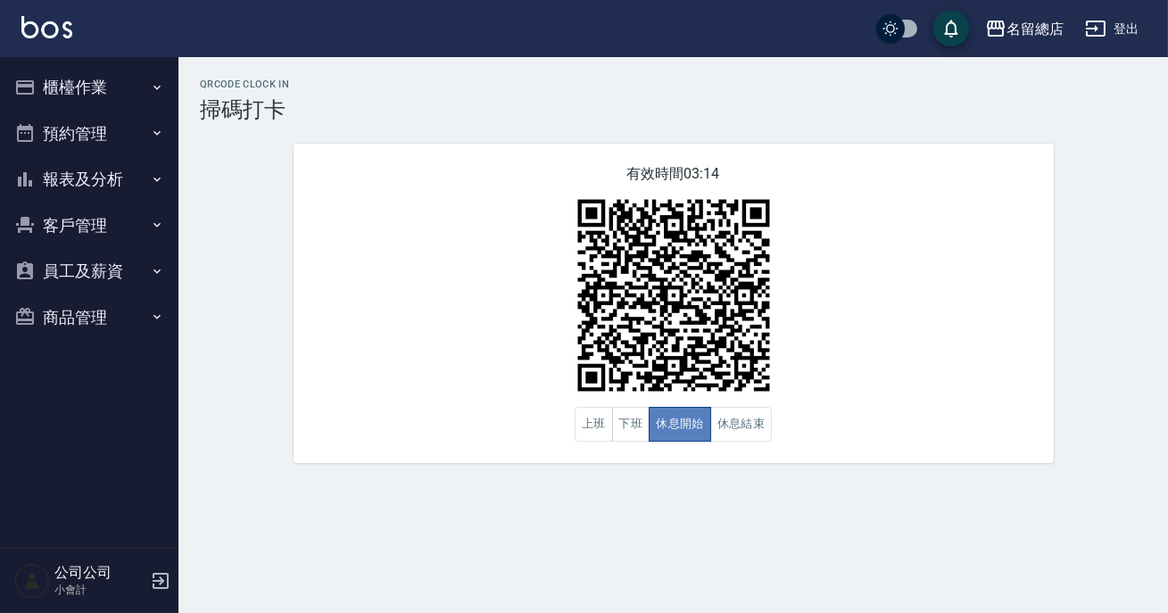
click at [664, 429] on button "休息開始" at bounding box center [680, 424] width 62 height 35
click at [732, 419] on button "休息結束" at bounding box center [741, 424] width 62 height 35
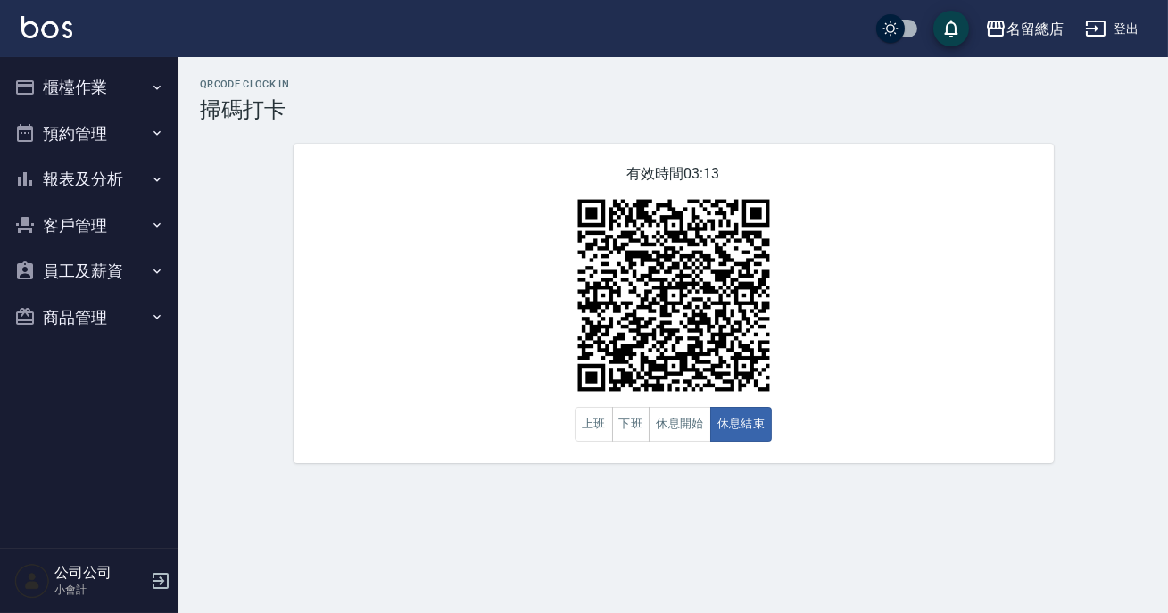
click at [829, 410] on div "有效時間 03:13 上班 下班 休息開始 休息結束" at bounding box center [674, 303] width 760 height 319
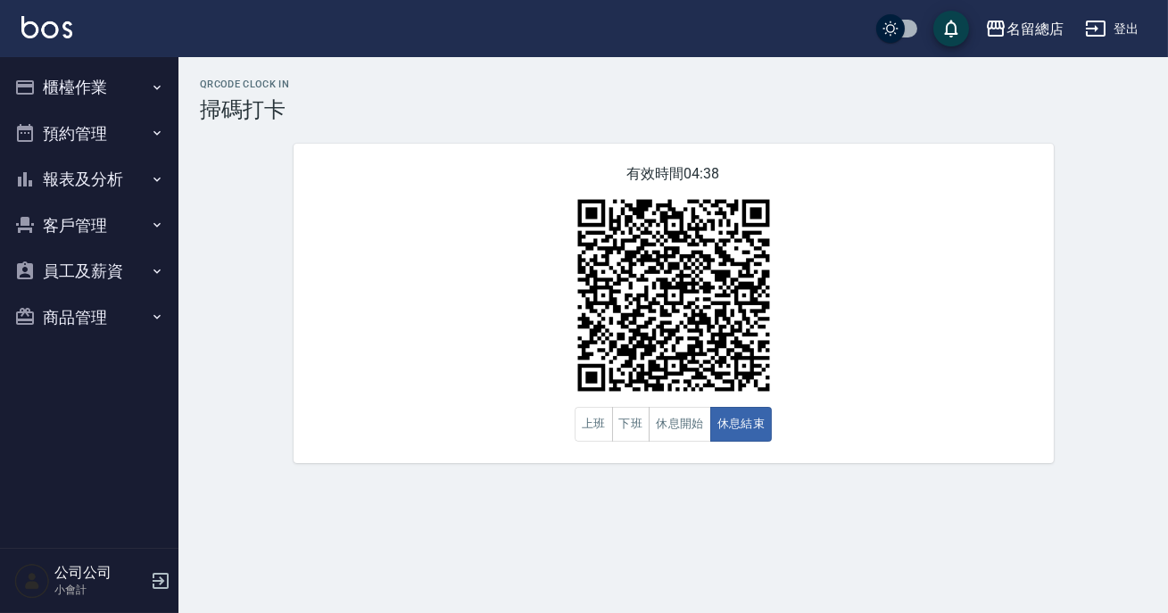
click at [419, 386] on div "QRcode Clock In 掃碼打卡 有效時間 04:38 上班 下班 休息開始 休息結束" at bounding box center [673, 271] width 990 height 385
click at [696, 436] on button "休息開始" at bounding box center [680, 424] width 62 height 35
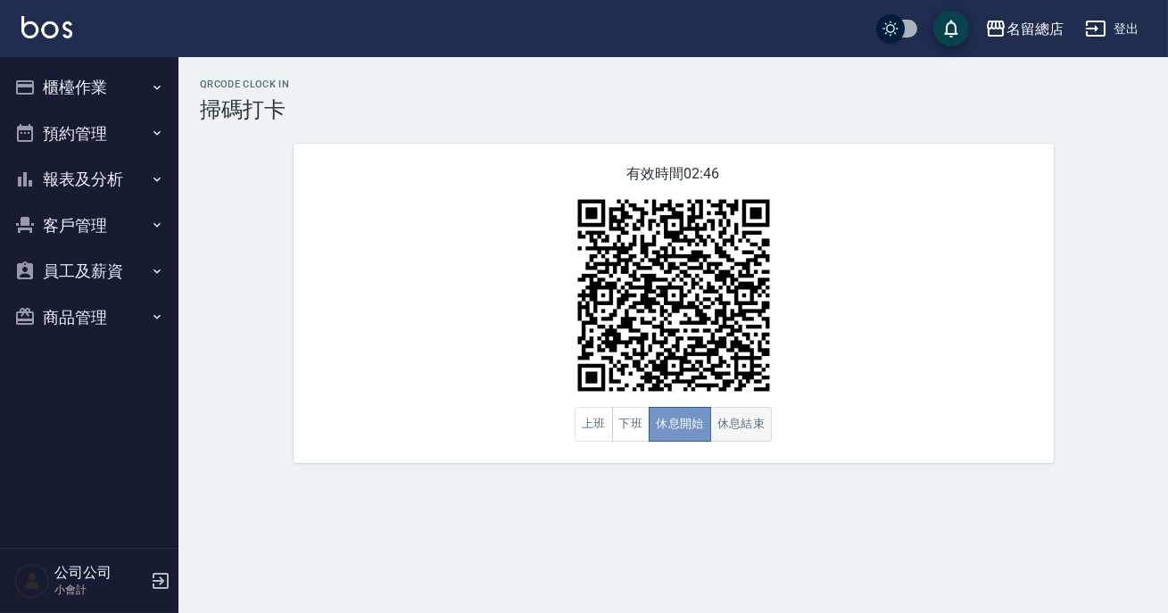
drag, startPoint x: 696, startPoint y: 436, endPoint x: 718, endPoint y: 416, distance: 29.7
click at [711, 423] on div "上班 下班 休息開始 休息結束" at bounding box center [674, 424] width 198 height 35
click at [726, 419] on button "休息結束" at bounding box center [741, 424] width 62 height 35
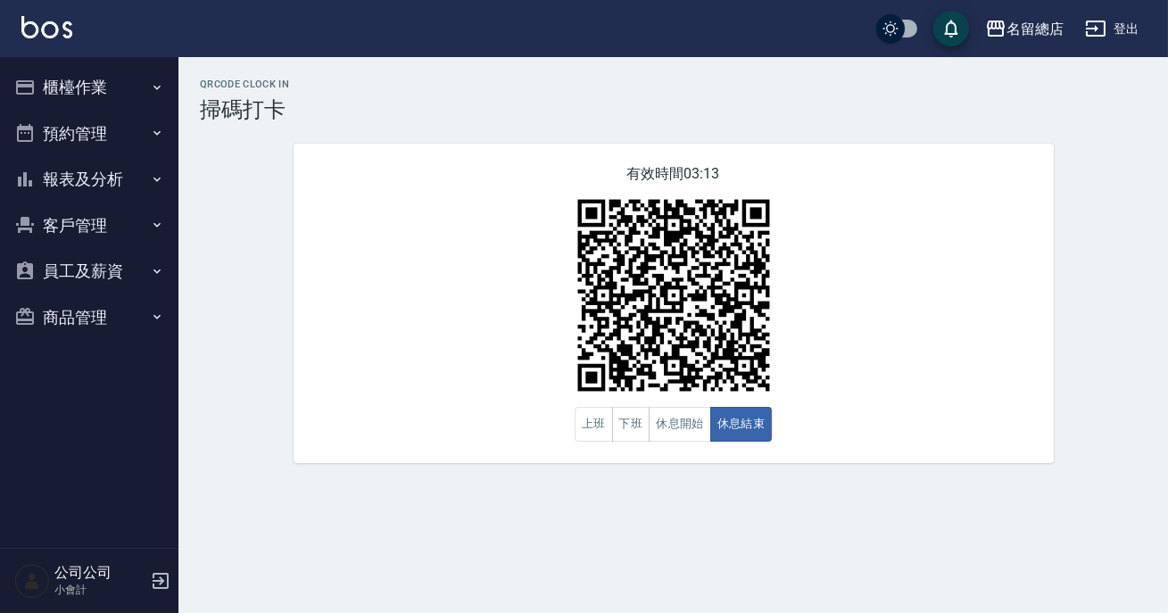
click at [632, 383] on img at bounding box center [673, 295] width 223 height 223
click at [660, 411] on button "休息開始" at bounding box center [680, 424] width 62 height 35
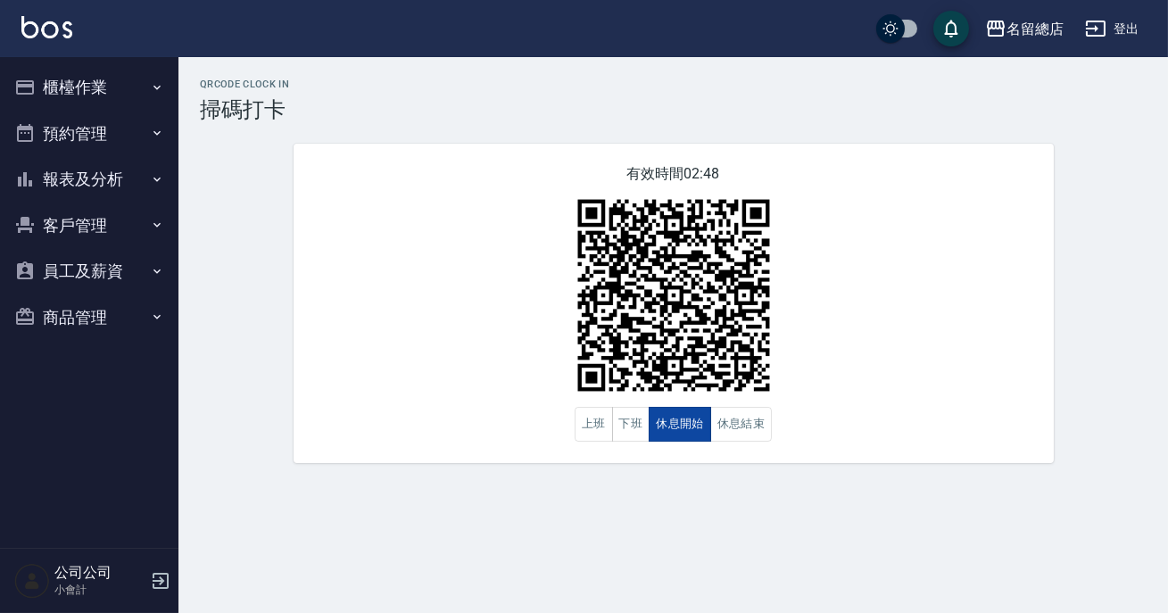
drag, startPoint x: 643, startPoint y: 415, endPoint x: 694, endPoint y: 426, distance: 52.0
click at [651, 420] on div "上班 下班 休息開始 休息結束" at bounding box center [674, 424] width 198 height 35
click at [727, 436] on button "休息結束" at bounding box center [741, 424] width 62 height 35
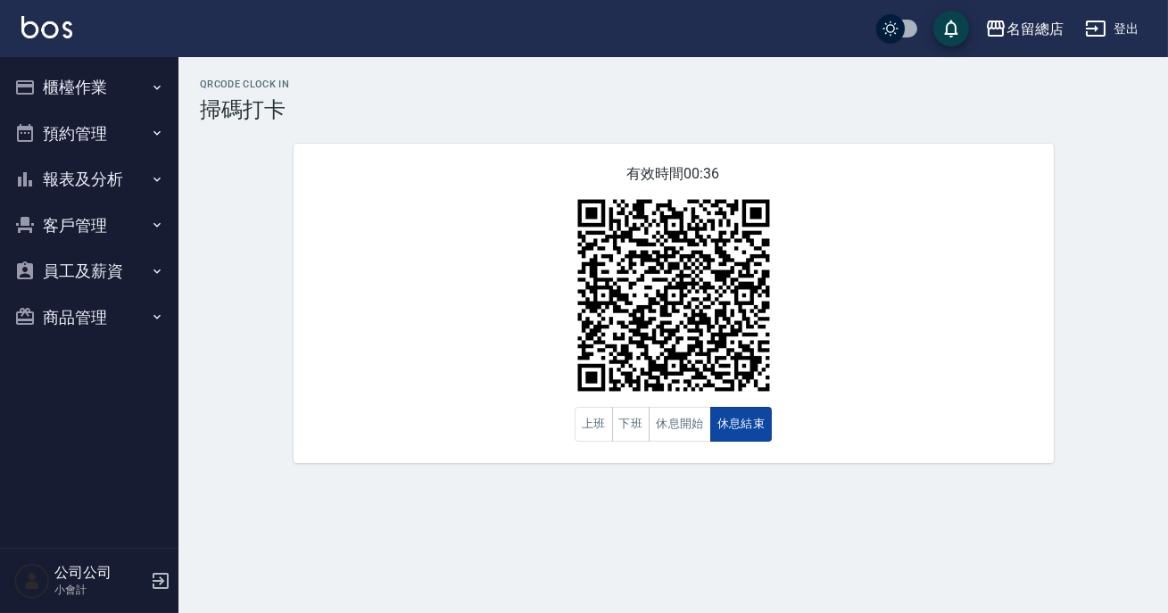
click at [715, 427] on button "休息結束" at bounding box center [741, 424] width 62 height 35
click at [631, 424] on button "下班" at bounding box center [631, 424] width 38 height 35
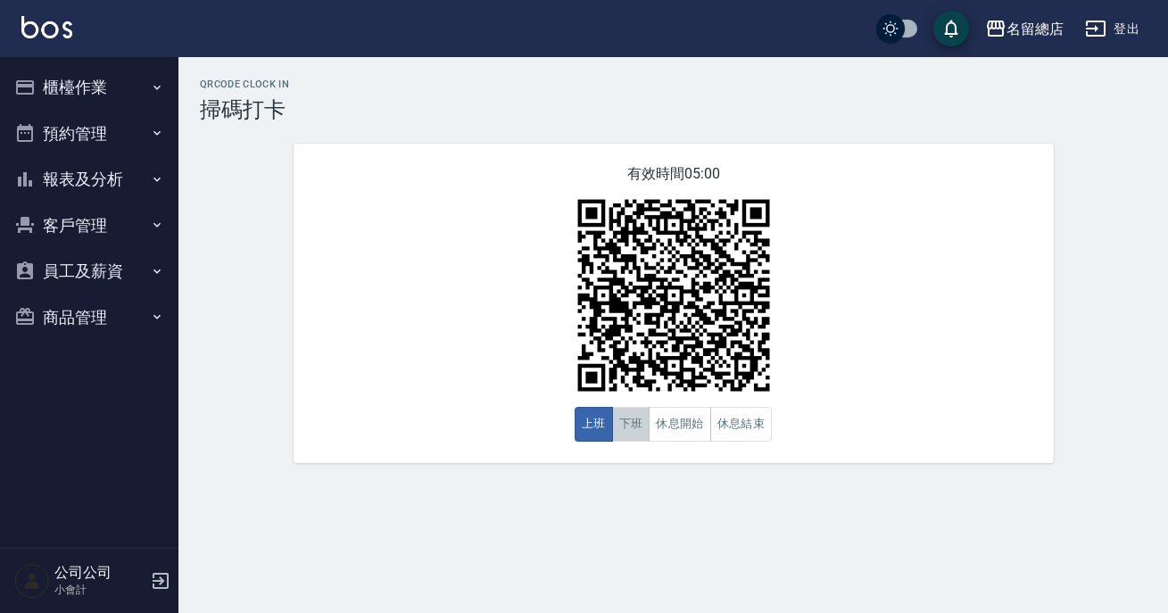
click at [626, 419] on button "下班" at bounding box center [631, 424] width 38 height 35
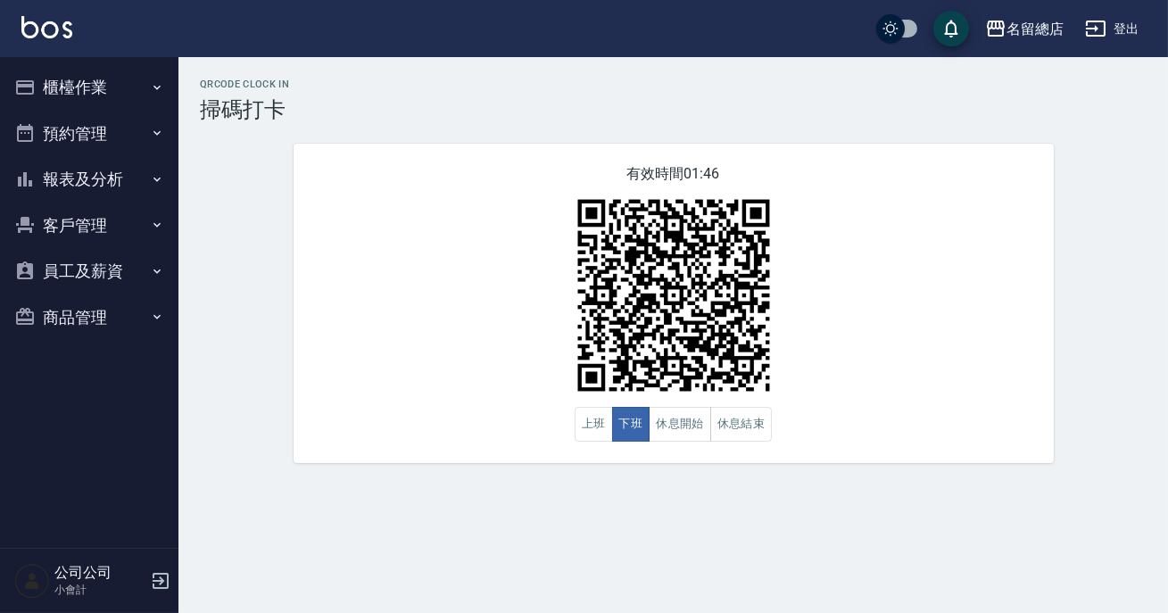
click at [488, 445] on div "有效時間 01:46 上班 下班 休息開始 休息結束" at bounding box center [674, 303] width 760 height 319
drag, startPoint x: 536, startPoint y: 458, endPoint x: 794, endPoint y: 393, distance: 266.0
click at [544, 458] on div "有效時間 01:46 上班 下班 休息開始 休息結束" at bounding box center [674, 303] width 760 height 319
